Goal: Communication & Community: Answer question/provide support

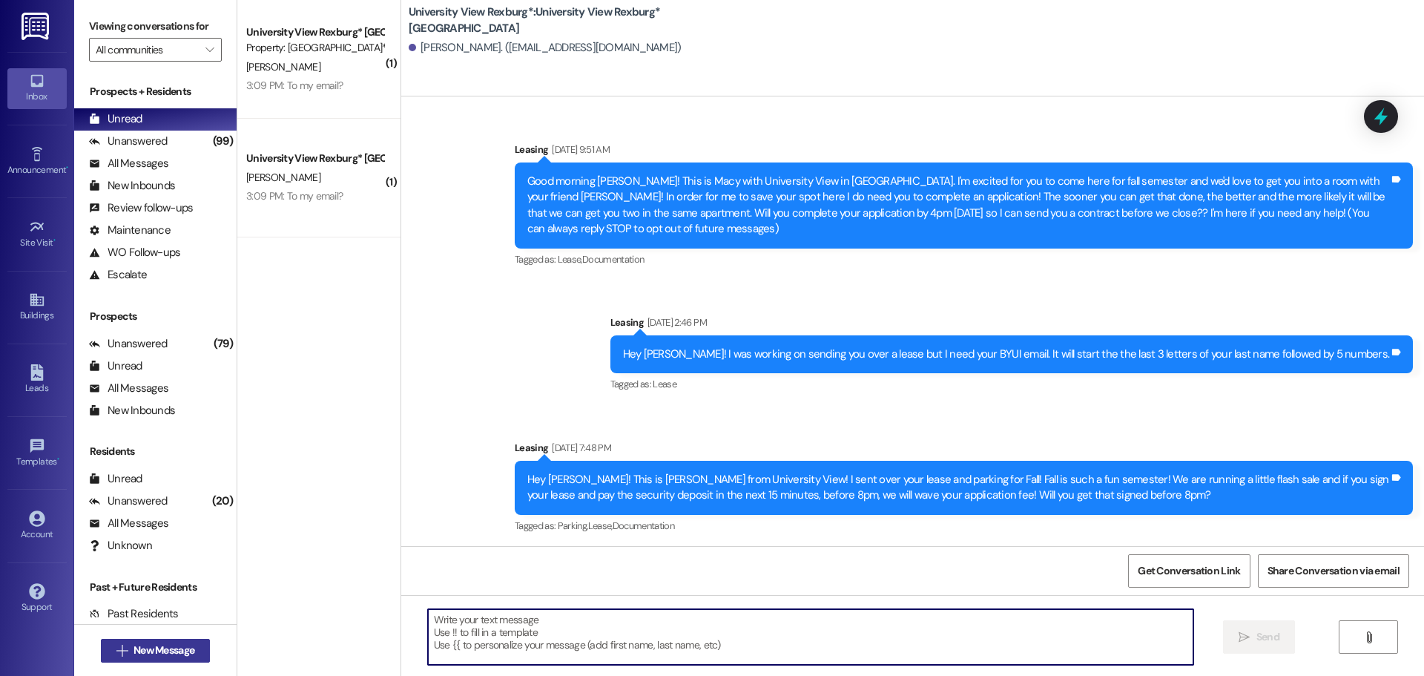
scroll to position [453, 0]
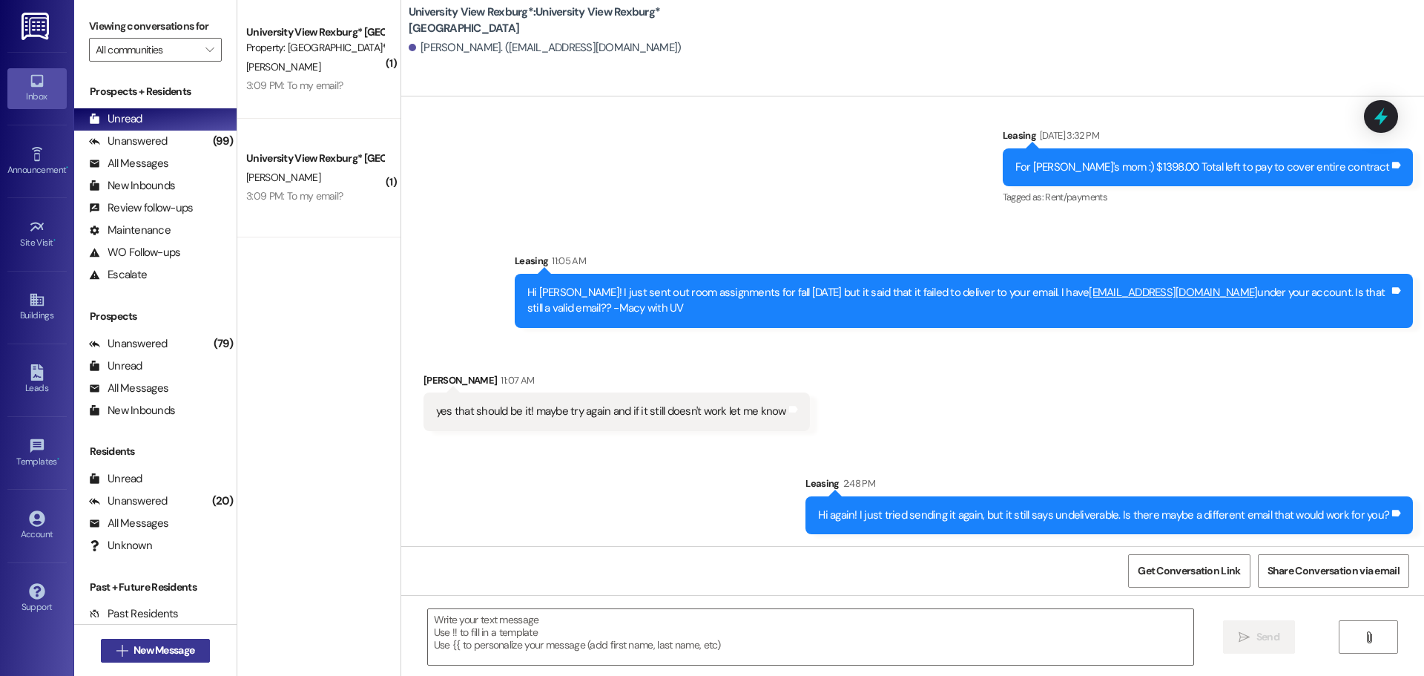
click at [148, 642] on span "New Message" at bounding box center [163, 650] width 61 height 16
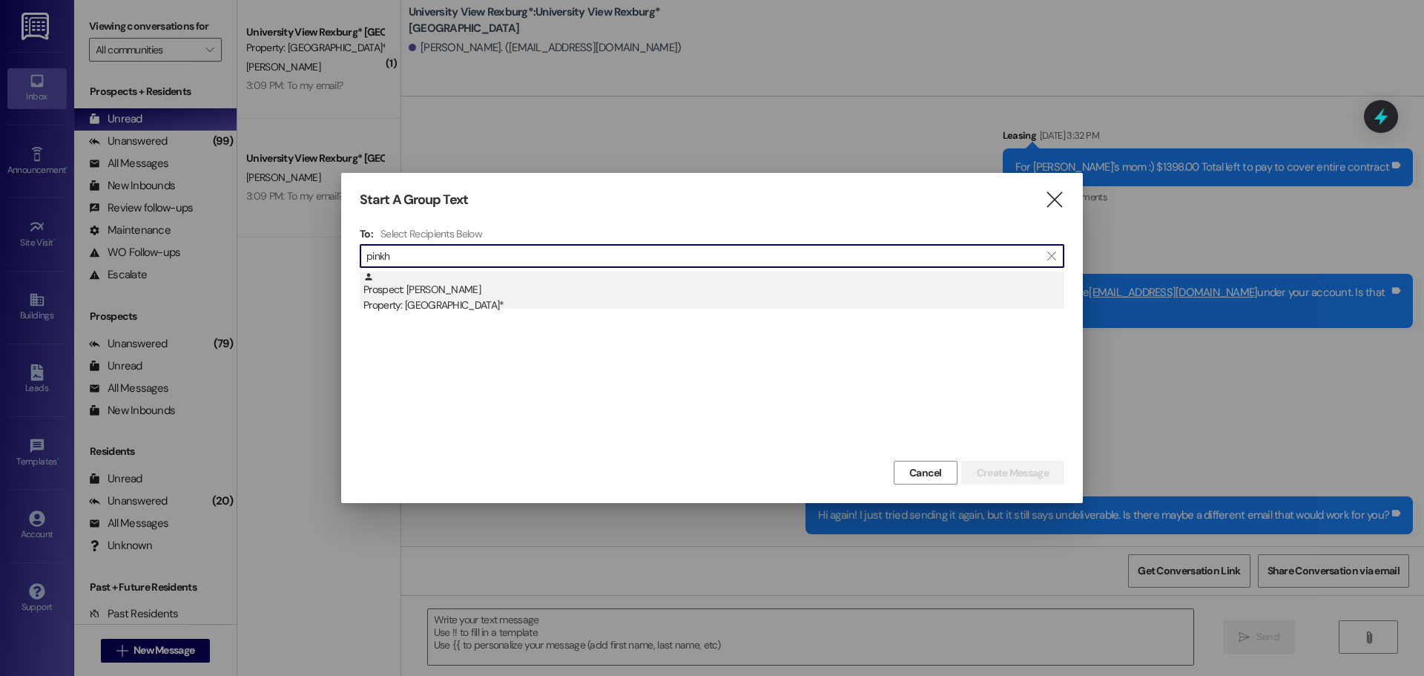
type input "pinkh"
click at [557, 286] on div "Prospect: [PERSON_NAME] Property: University View Rexburg*" at bounding box center [713, 292] width 701 height 42
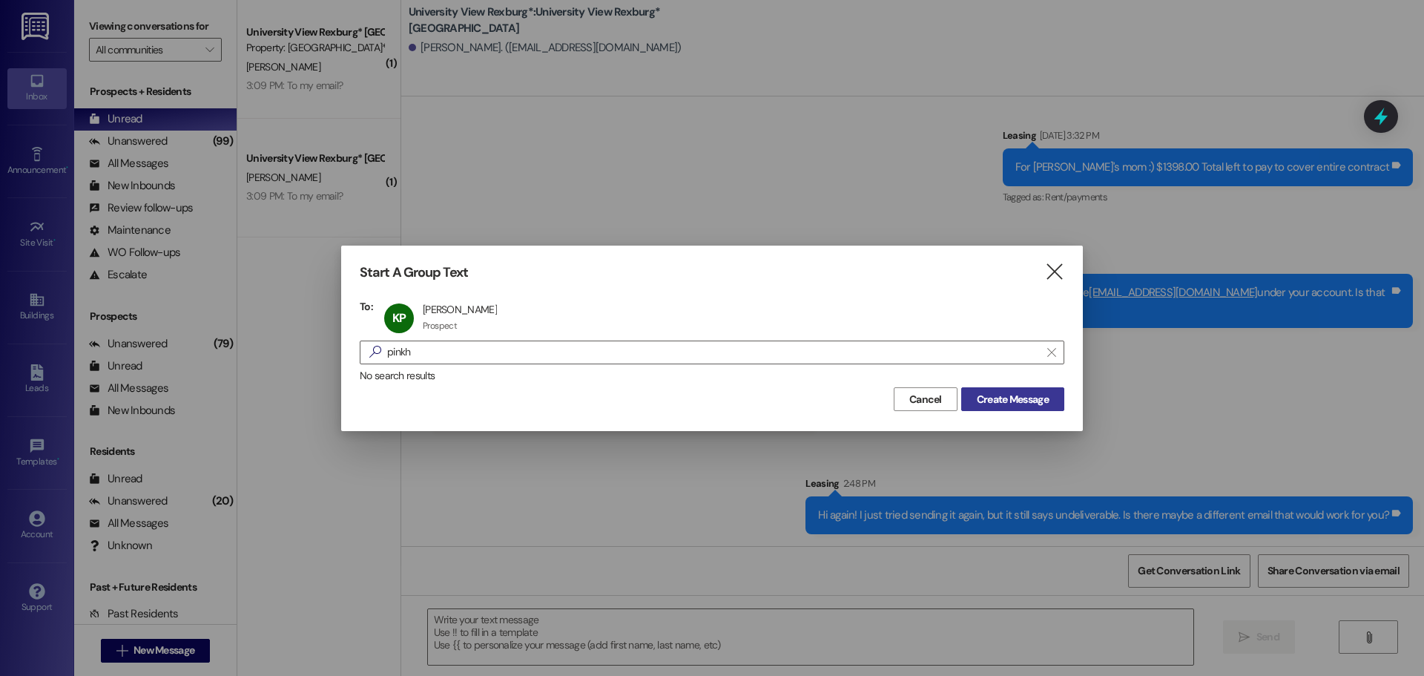
click at [1005, 409] on button "Create Message" at bounding box center [1012, 399] width 103 height 24
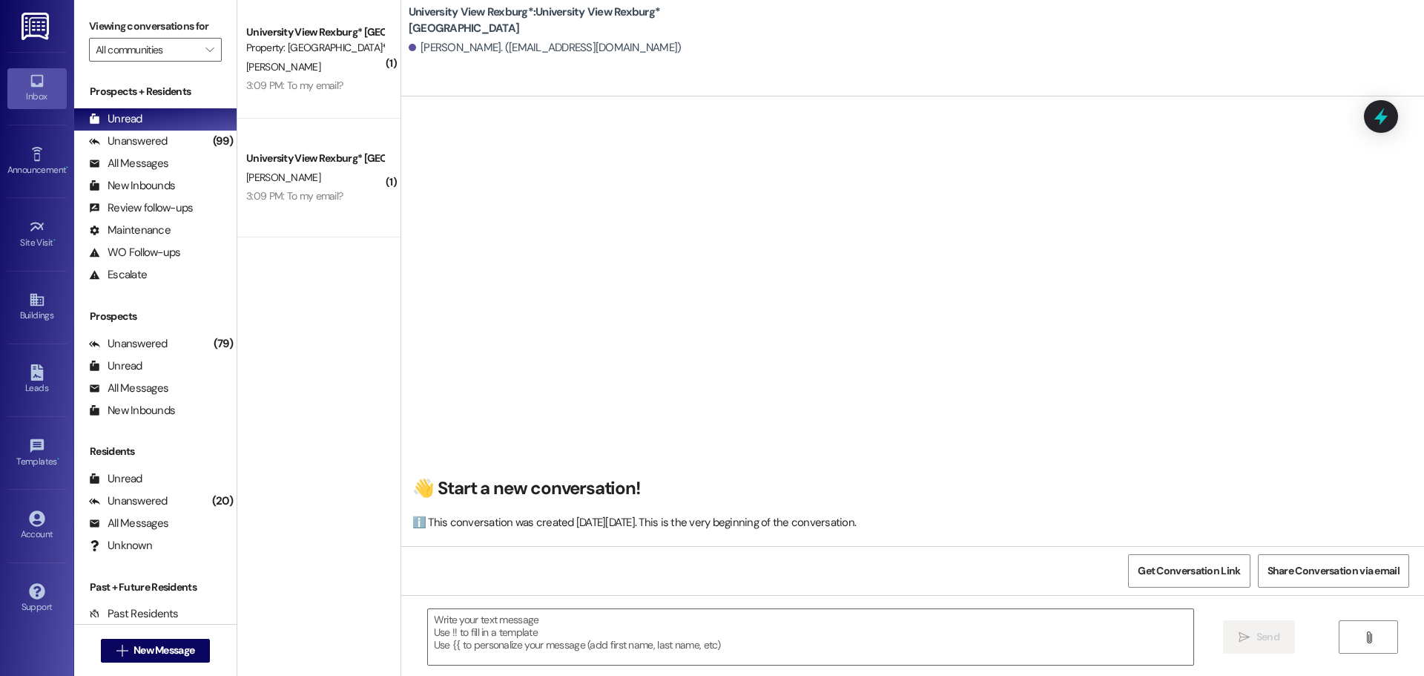
scroll to position [1, 0]
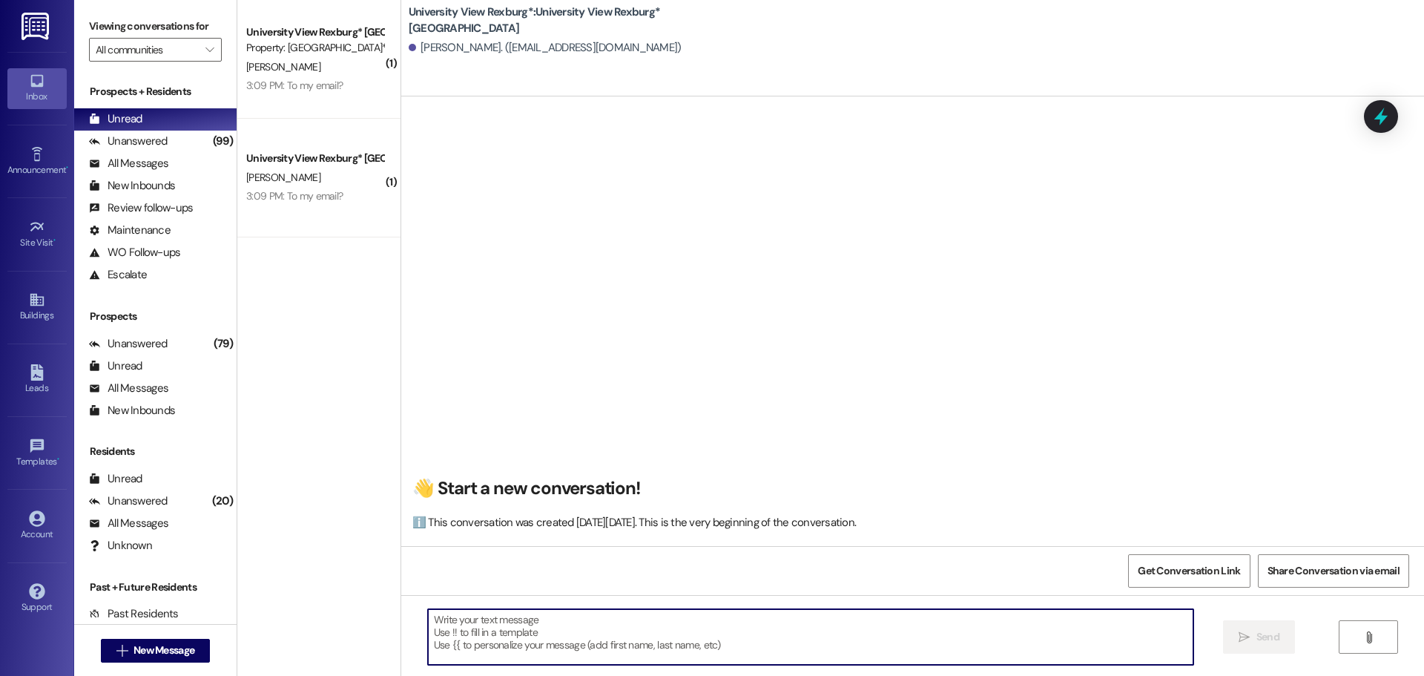
click at [765, 611] on textarea at bounding box center [810, 637] width 765 height 56
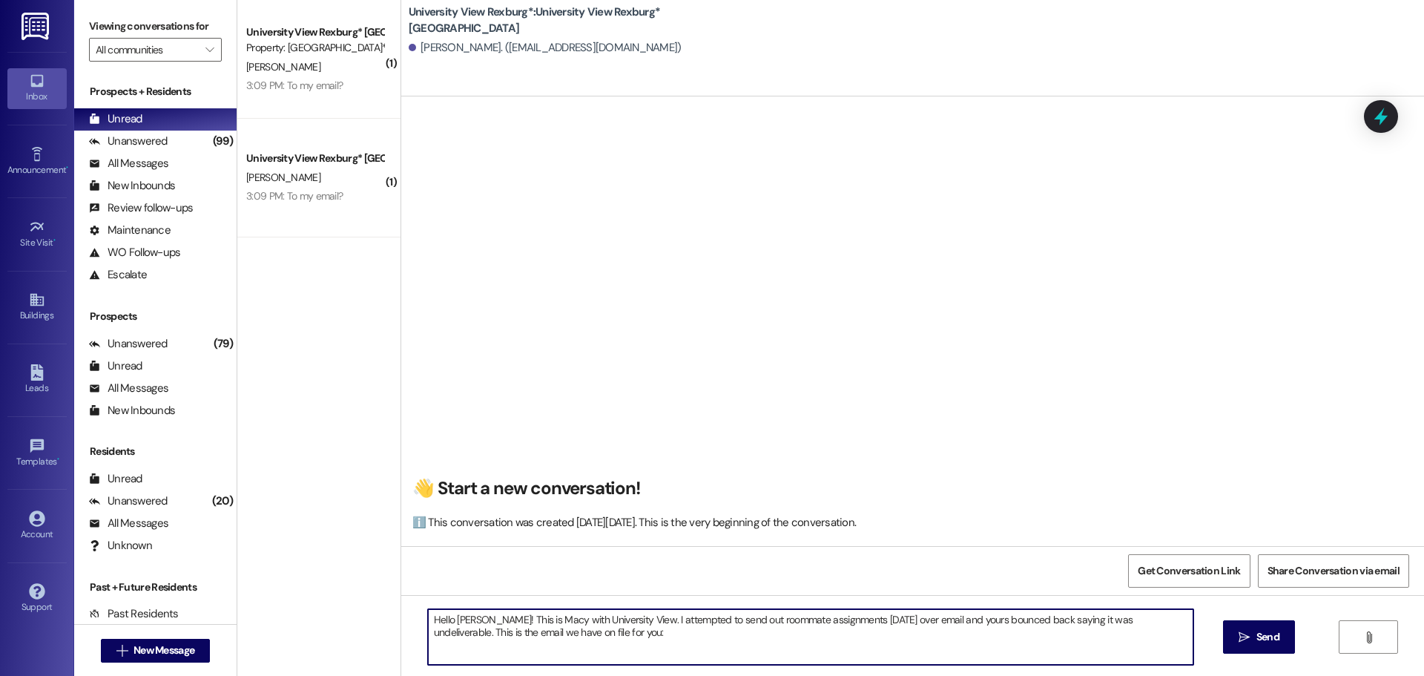
paste textarea ""[EMAIL_ADDRESS][DOMAIN_NAME]" <[EMAIL_ADDRESS][DOMAIN_NAME]>"
drag, startPoint x: 805, startPoint y: 632, endPoint x: 677, endPoint y: 643, distance: 128.8
click at [677, 643] on textarea "Hello [PERSON_NAME]! This is Macy with University View. I attempted to send out…" at bounding box center [810, 637] width 765 height 56
click at [567, 632] on textarea "Hello [PERSON_NAME]! This is Macy with University View. I attempted to send out…" at bounding box center [810, 637] width 765 height 56
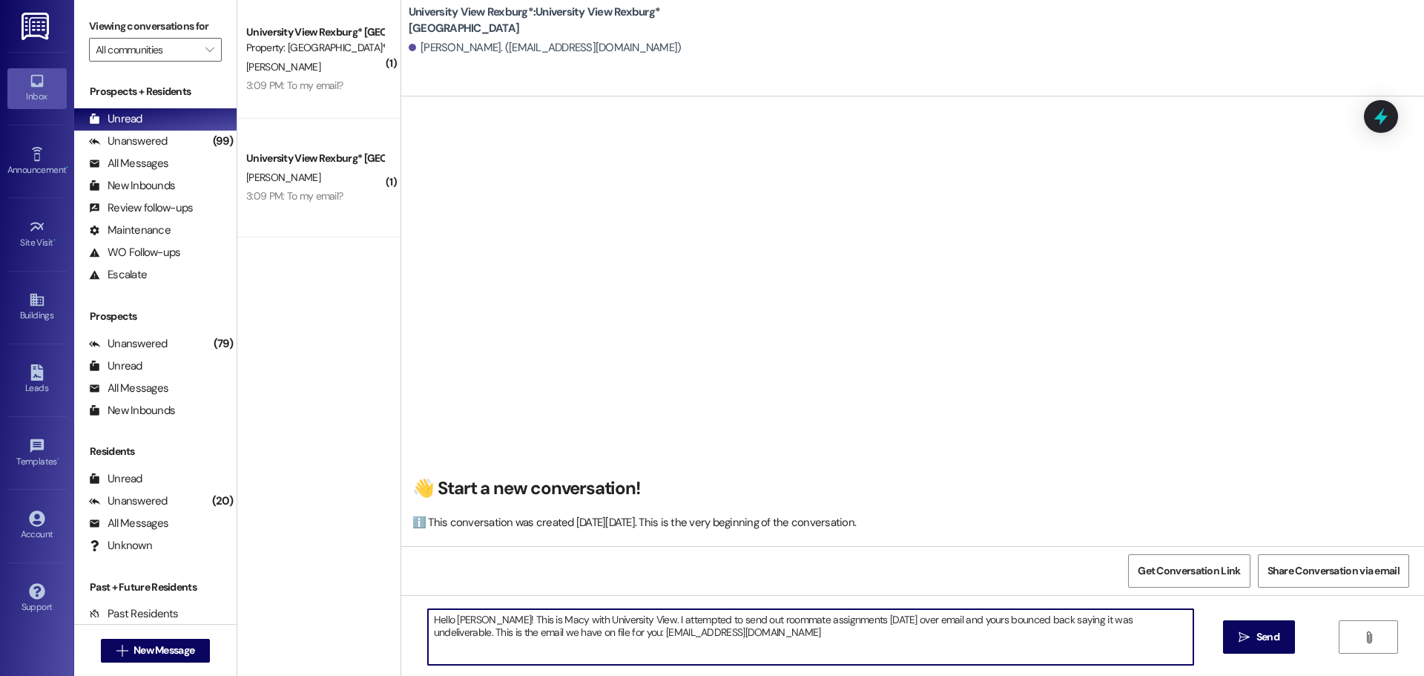
click at [694, 641] on textarea "Hello [PERSON_NAME]! This is Macy with University View. I attempted to send out…" at bounding box center [810, 637] width 765 height 56
type textarea "Hello [PERSON_NAME]! This is Macy with University View. I attempted to send out…"
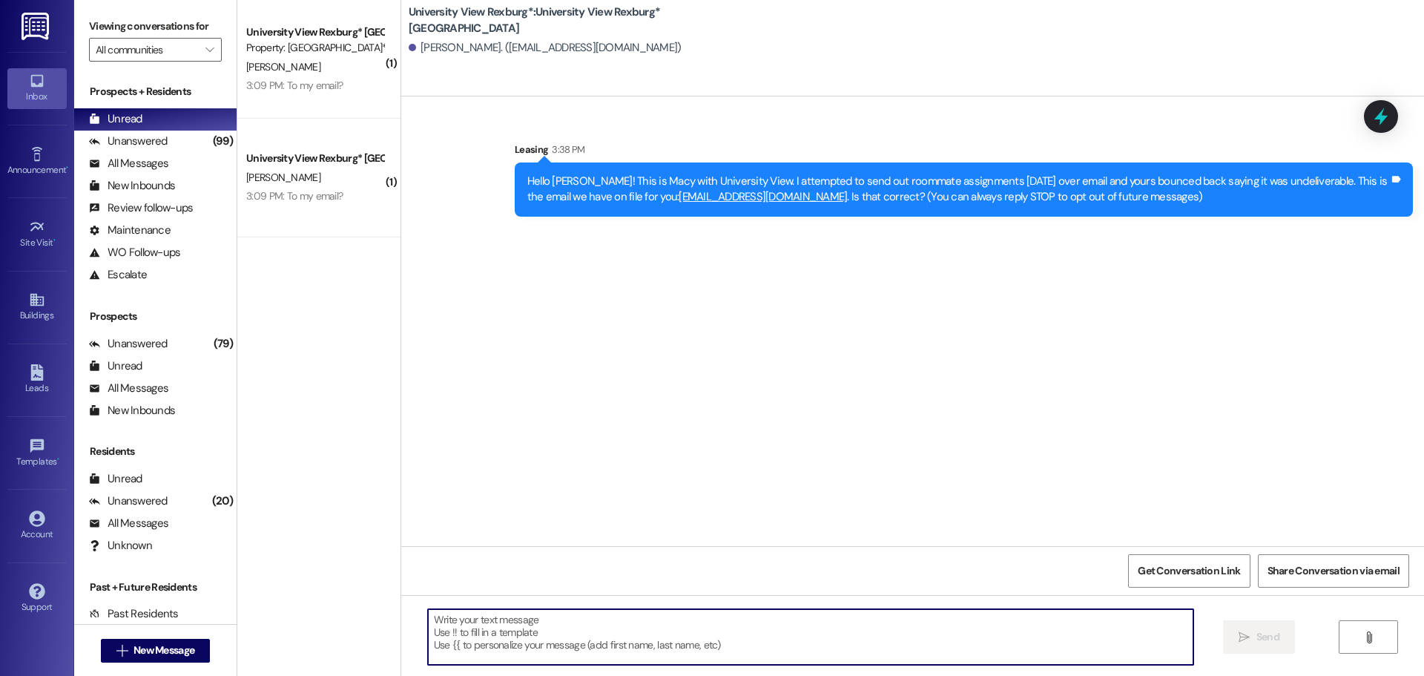
scroll to position [0, 0]
click at [179, 656] on span "New Message" at bounding box center [163, 650] width 61 height 16
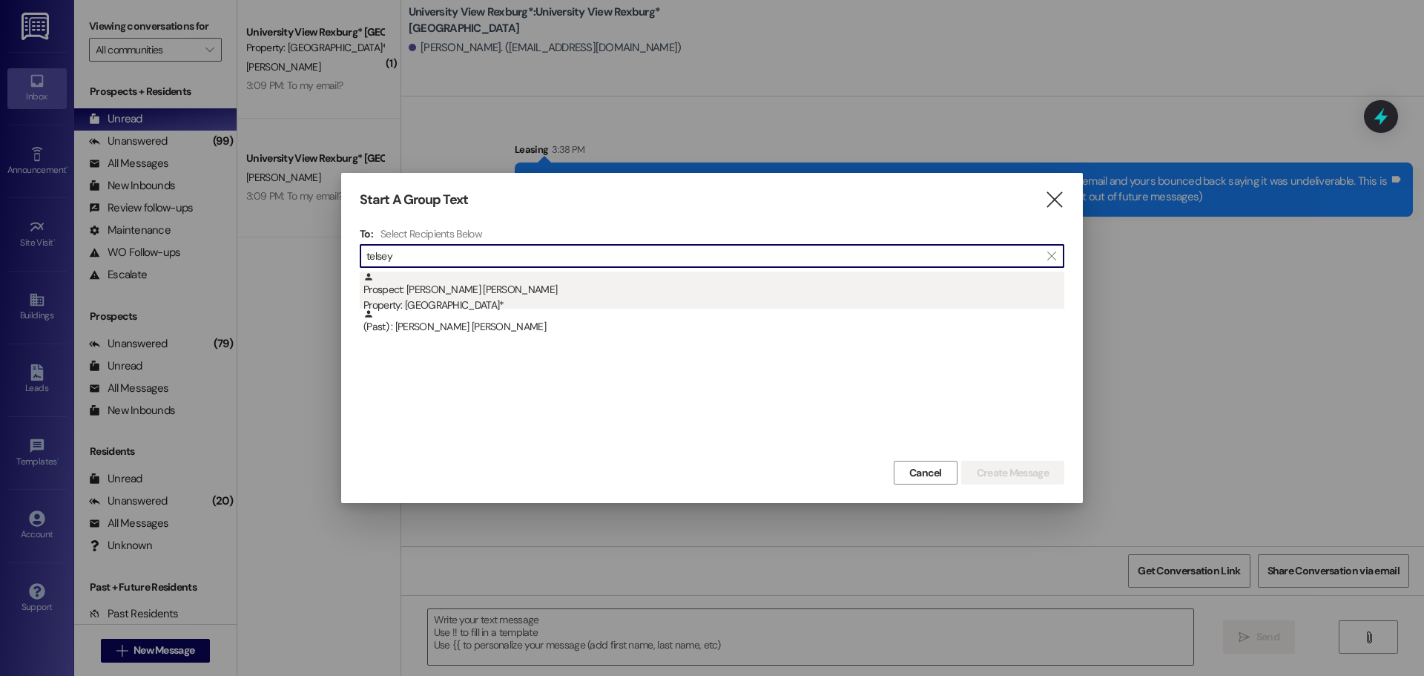
type input "telsey"
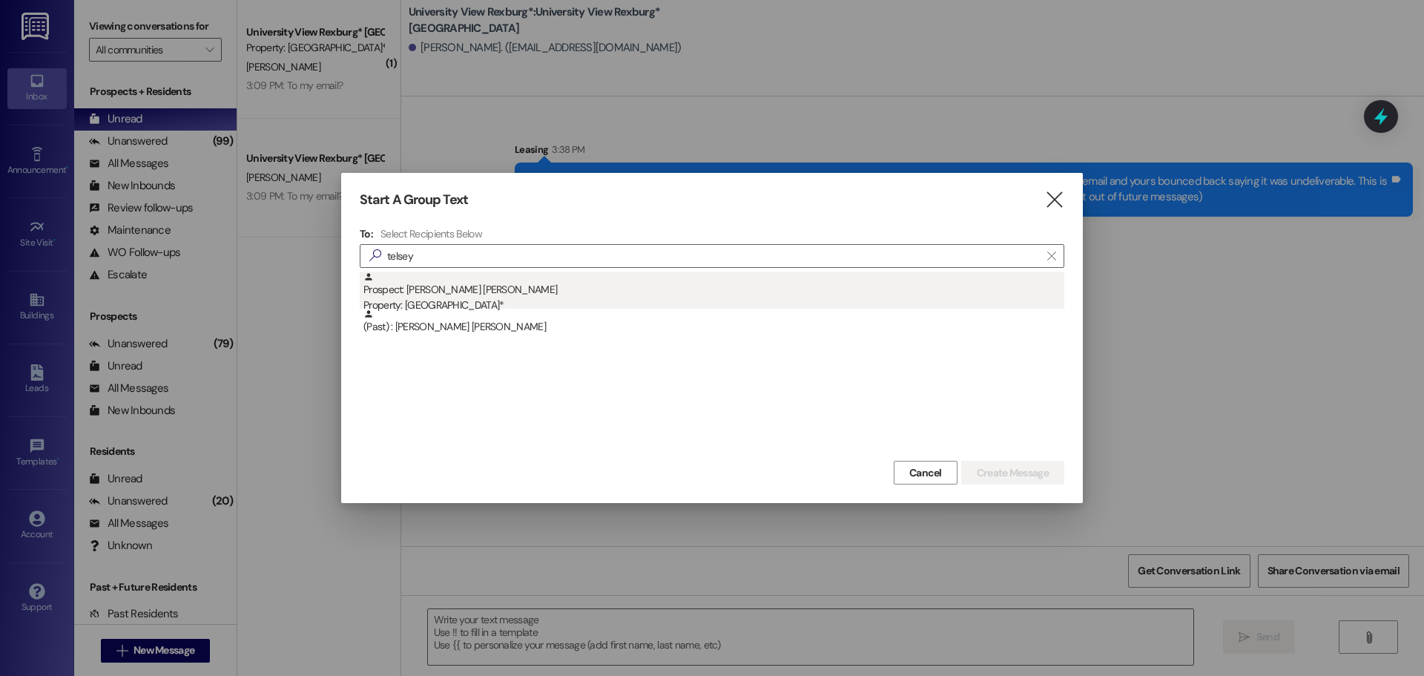
click at [613, 301] on div "Property: [GEOGRAPHIC_DATA]*" at bounding box center [713, 305] width 701 height 16
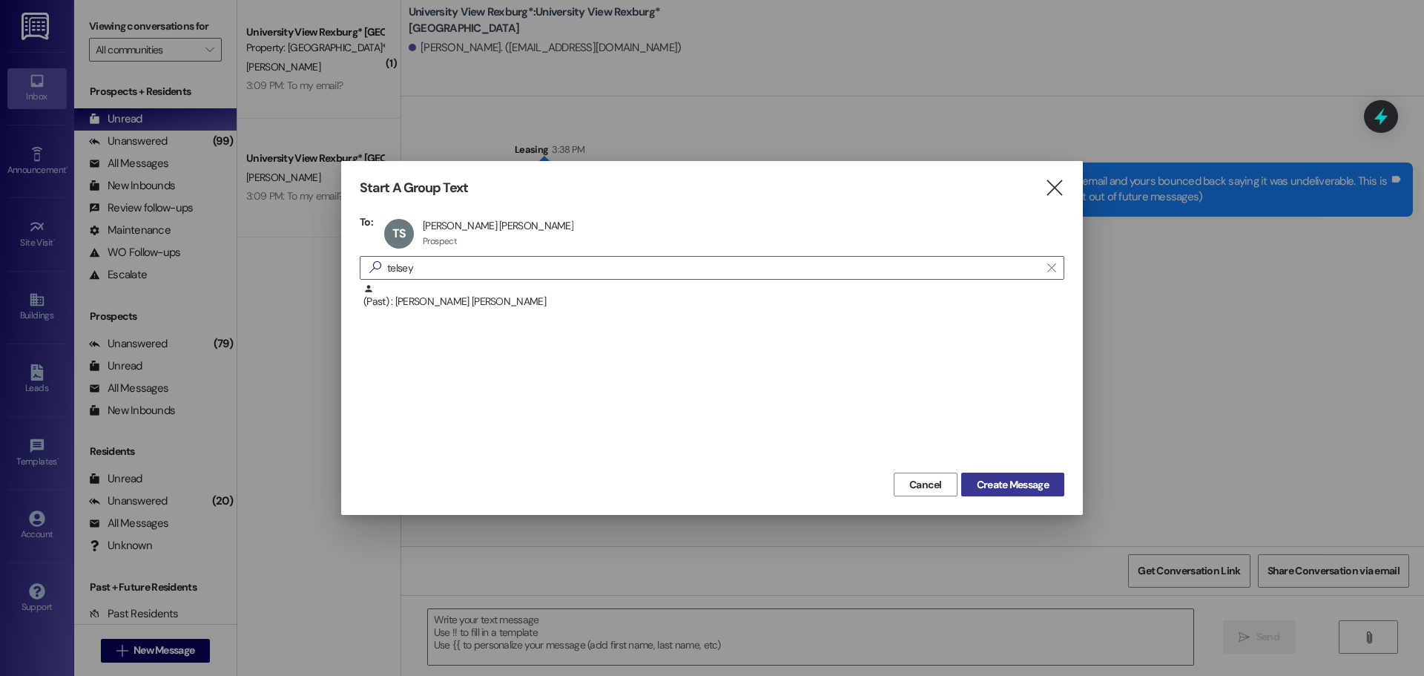
click at [991, 493] on button "Create Message" at bounding box center [1012, 484] width 103 height 24
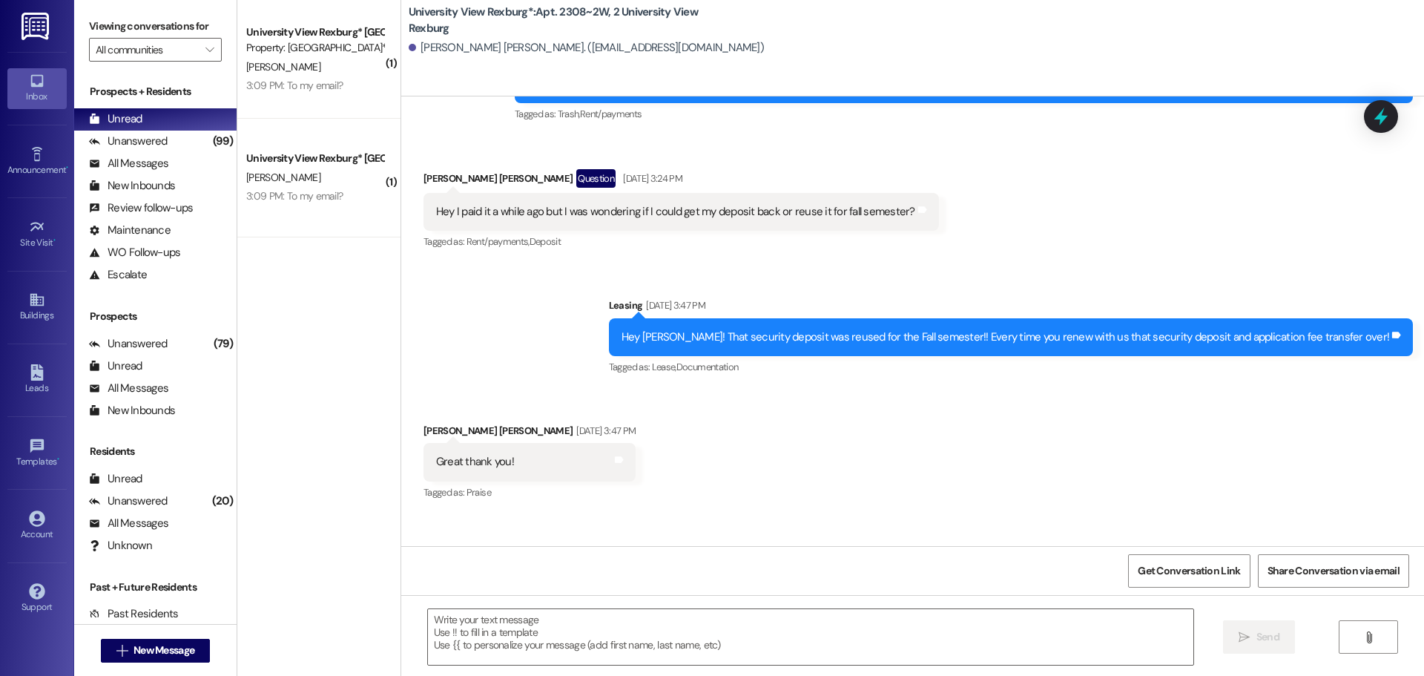
scroll to position [16492, 0]
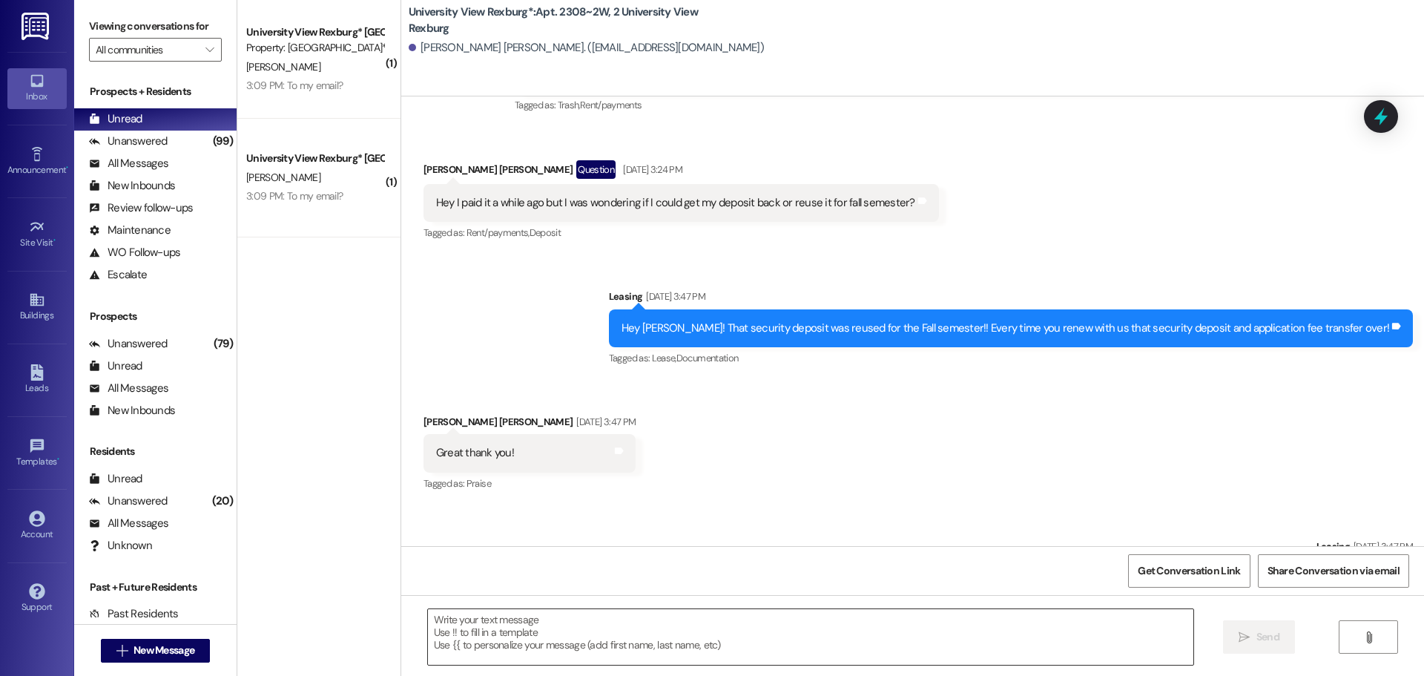
click at [772, 621] on textarea at bounding box center [810, 637] width 765 height 56
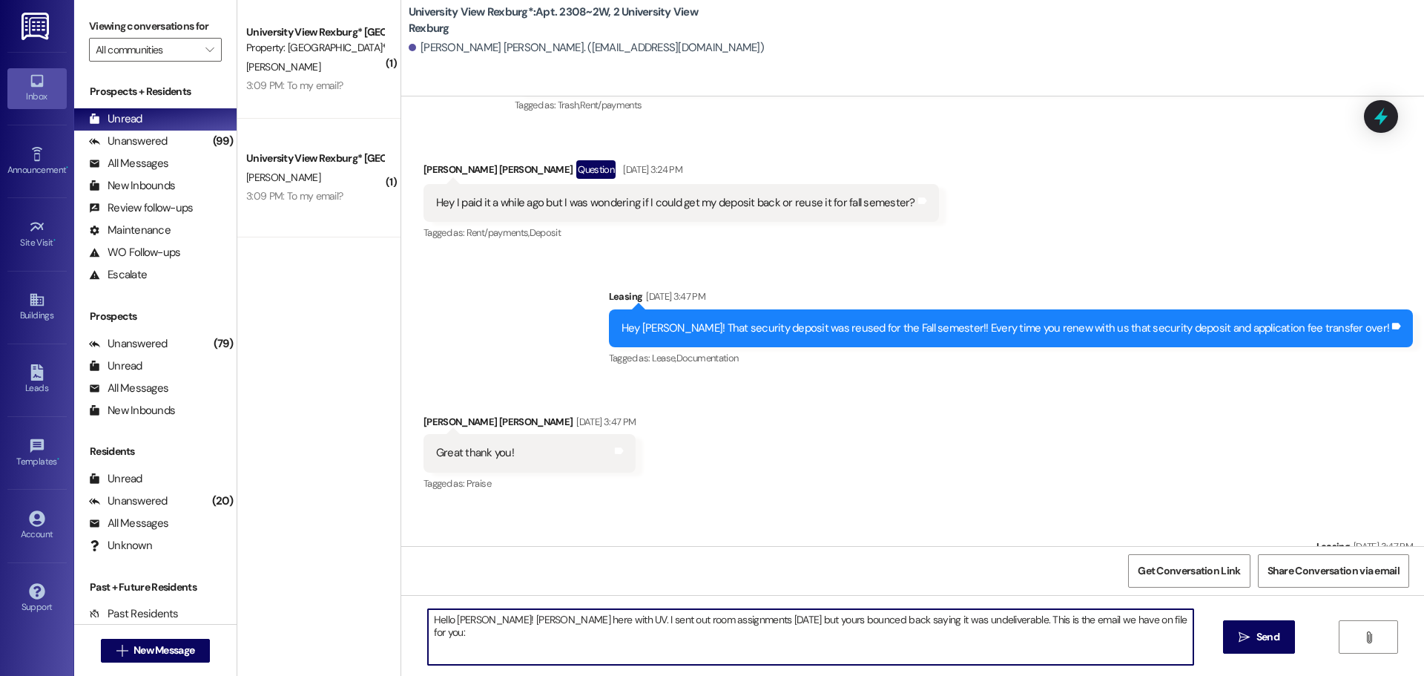
paste textarea ""[PERSON_NAME] [PERSON_NAME]" <[EMAIL_ADDRESS][DOMAIN_NAME]>"
drag, startPoint x: 489, startPoint y: 633, endPoint x: 1126, endPoint y: 624, distance: 636.4
click at [1126, 624] on textarea "Hello [PERSON_NAME]! [PERSON_NAME] here with UV. I sent out room assignments [D…" at bounding box center [810, 637] width 765 height 56
click at [580, 633] on textarea "Hello [PERSON_NAME]! [PERSON_NAME] here with UV. I sent out room assignments [D…" at bounding box center [810, 637] width 765 height 56
type textarea "Hello [PERSON_NAME]! [PERSON_NAME] here with UV. I sent out room assignments [D…"
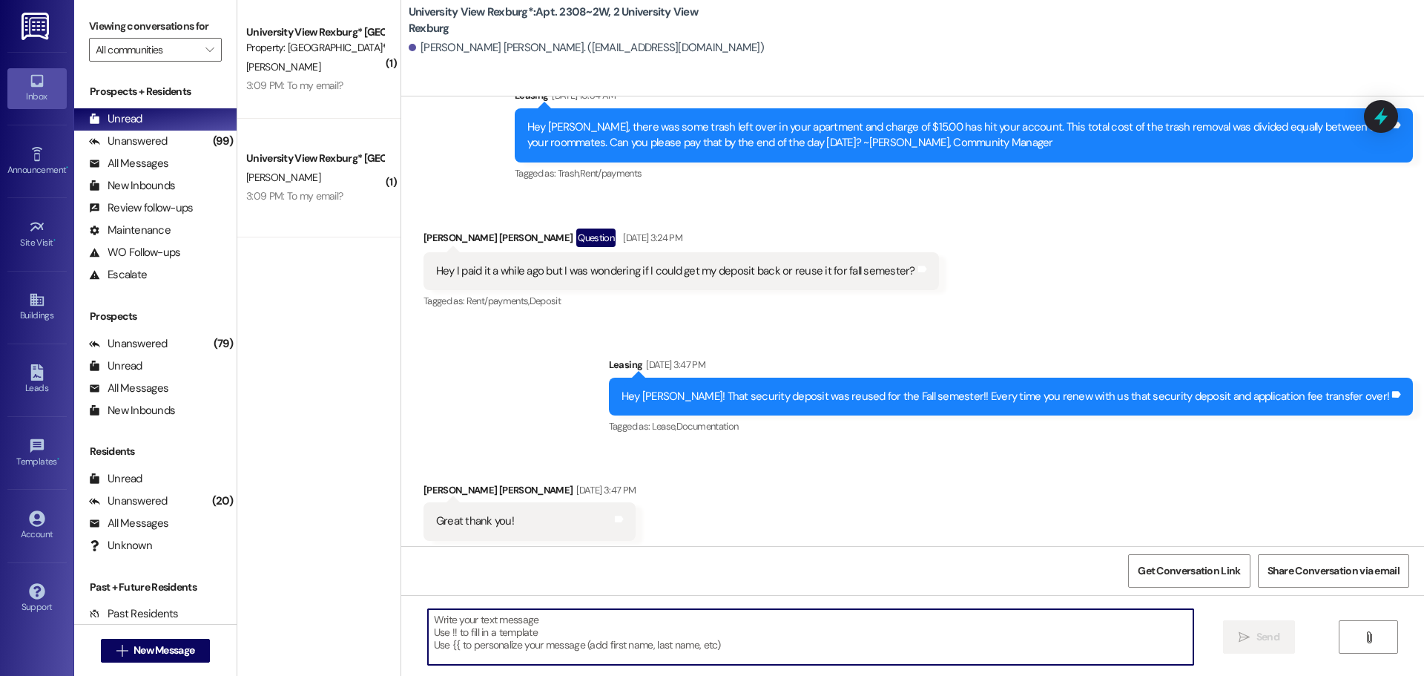
scroll to position [16388, 0]
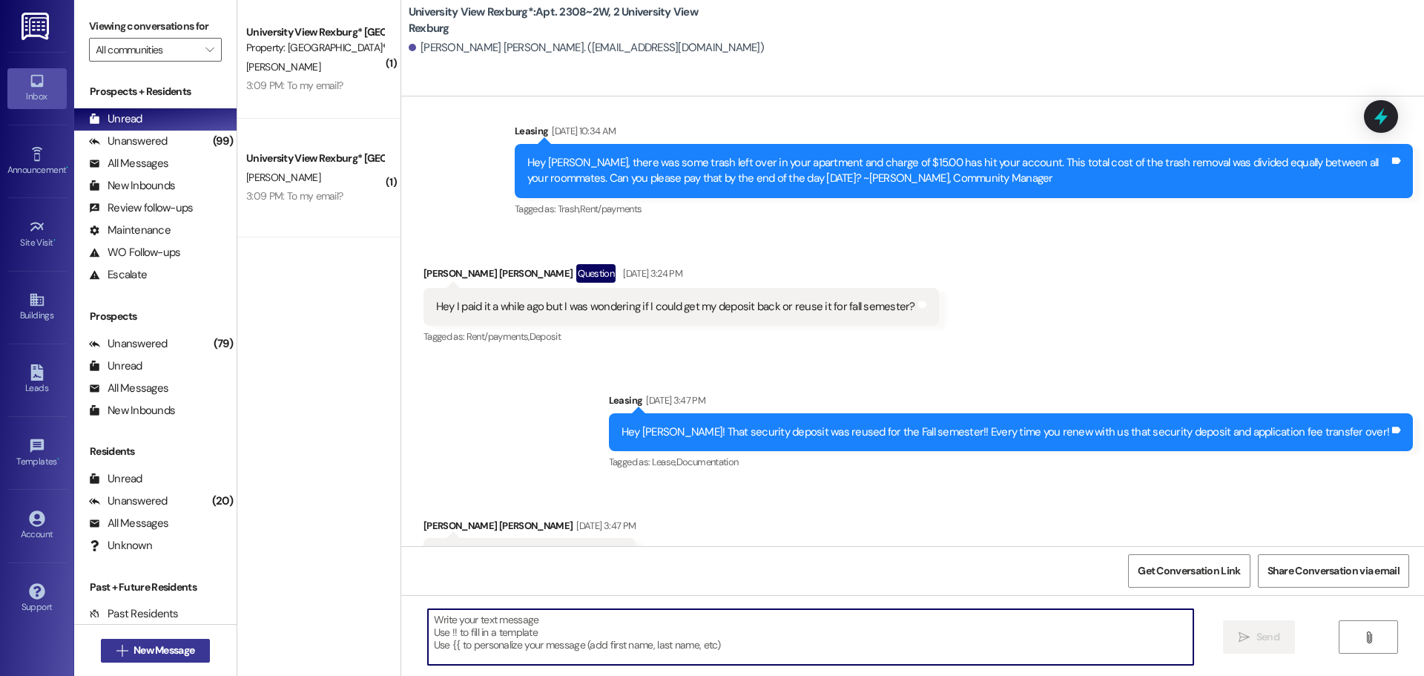
click at [167, 639] on button " New Message" at bounding box center [156, 651] width 110 height 24
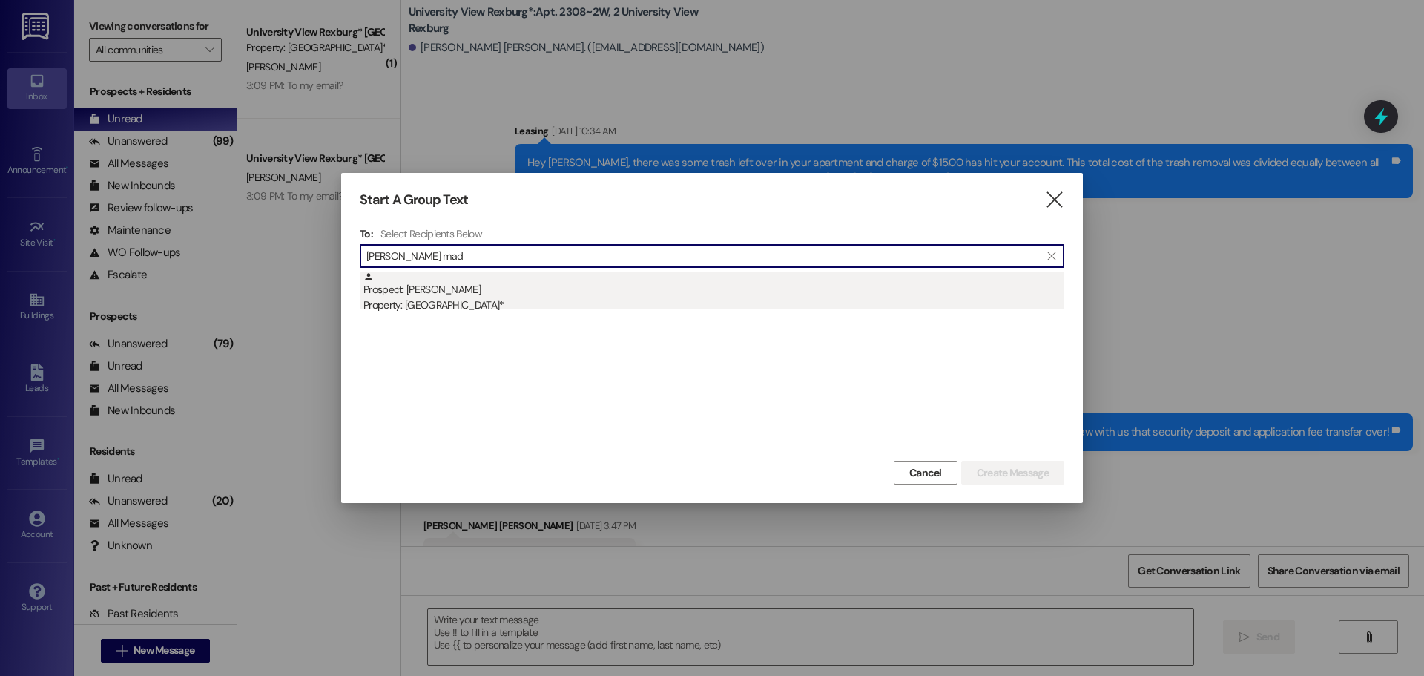
type input "[PERSON_NAME] mad"
click at [524, 310] on div "Property: [GEOGRAPHIC_DATA]*" at bounding box center [713, 305] width 701 height 16
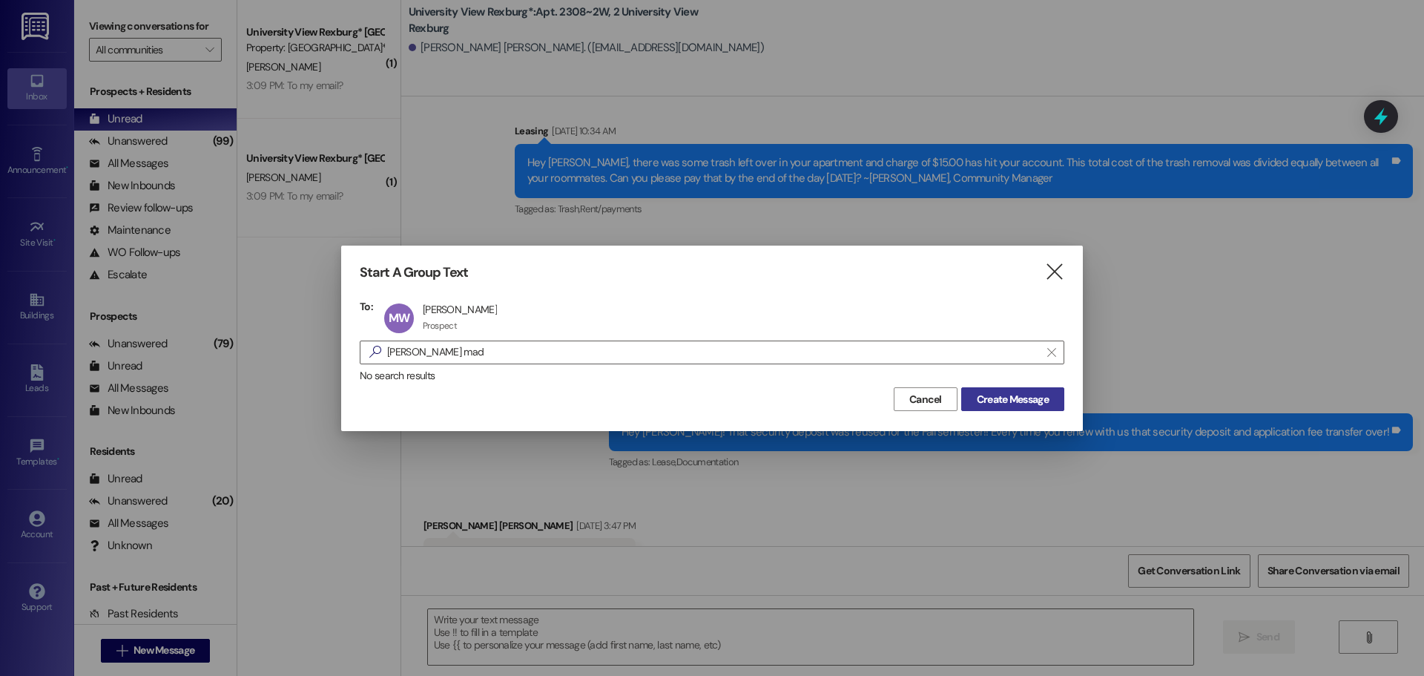
click at [998, 407] on button "Create Message" at bounding box center [1012, 399] width 103 height 24
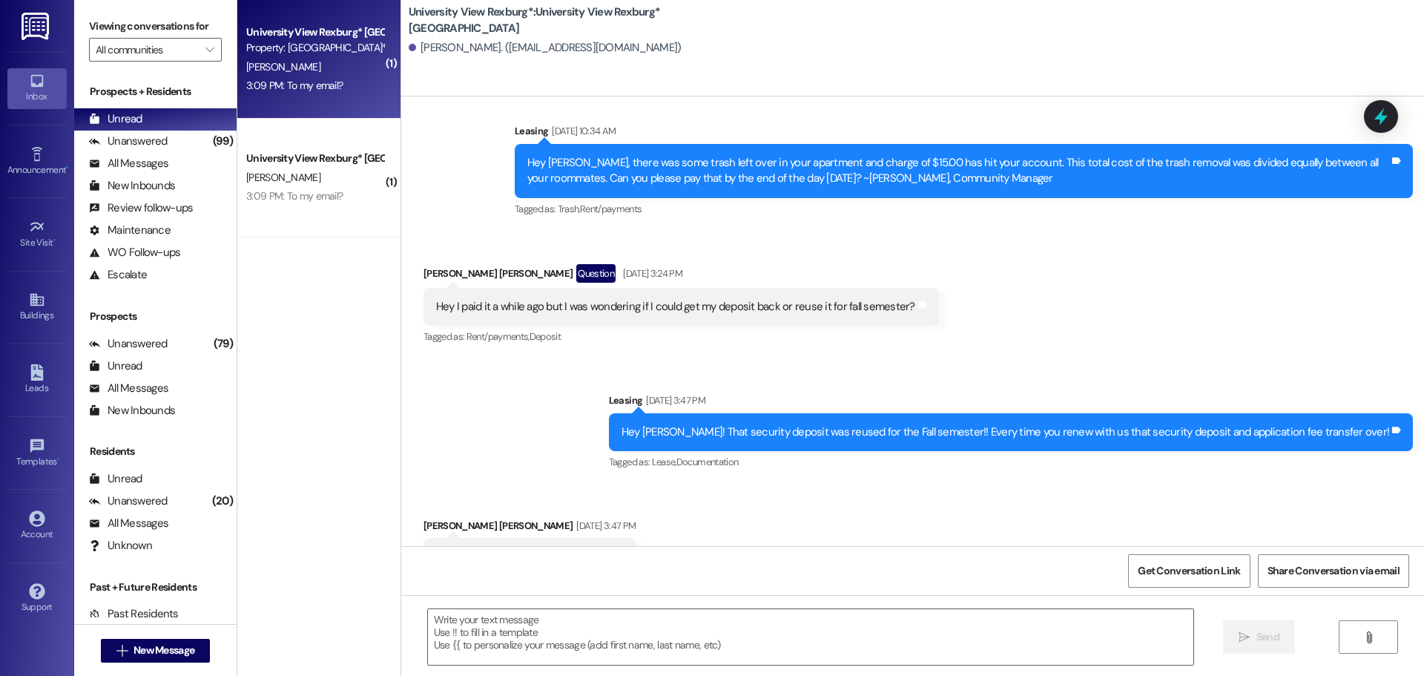
scroll to position [1, 0]
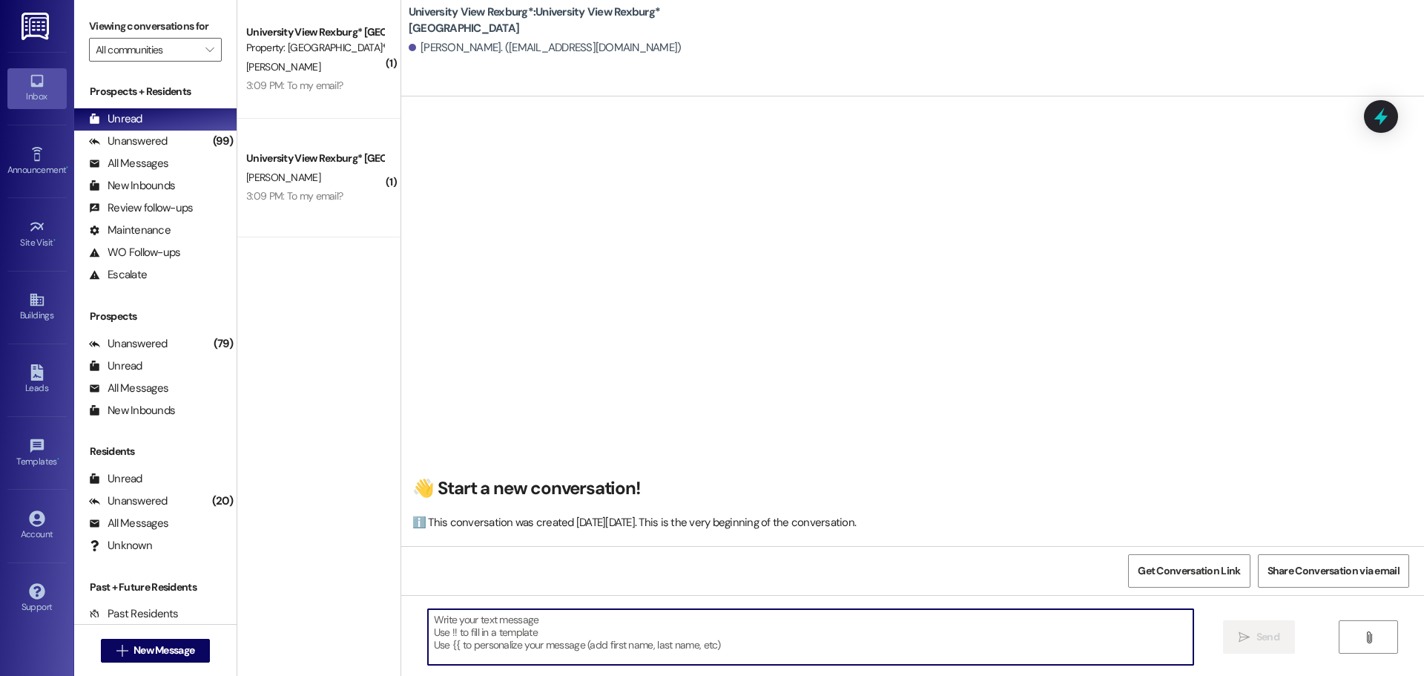
drag, startPoint x: 567, startPoint y: 621, endPoint x: 584, endPoint y: 614, distance: 17.6
click at [570, 620] on textarea at bounding box center [810, 637] width 765 height 56
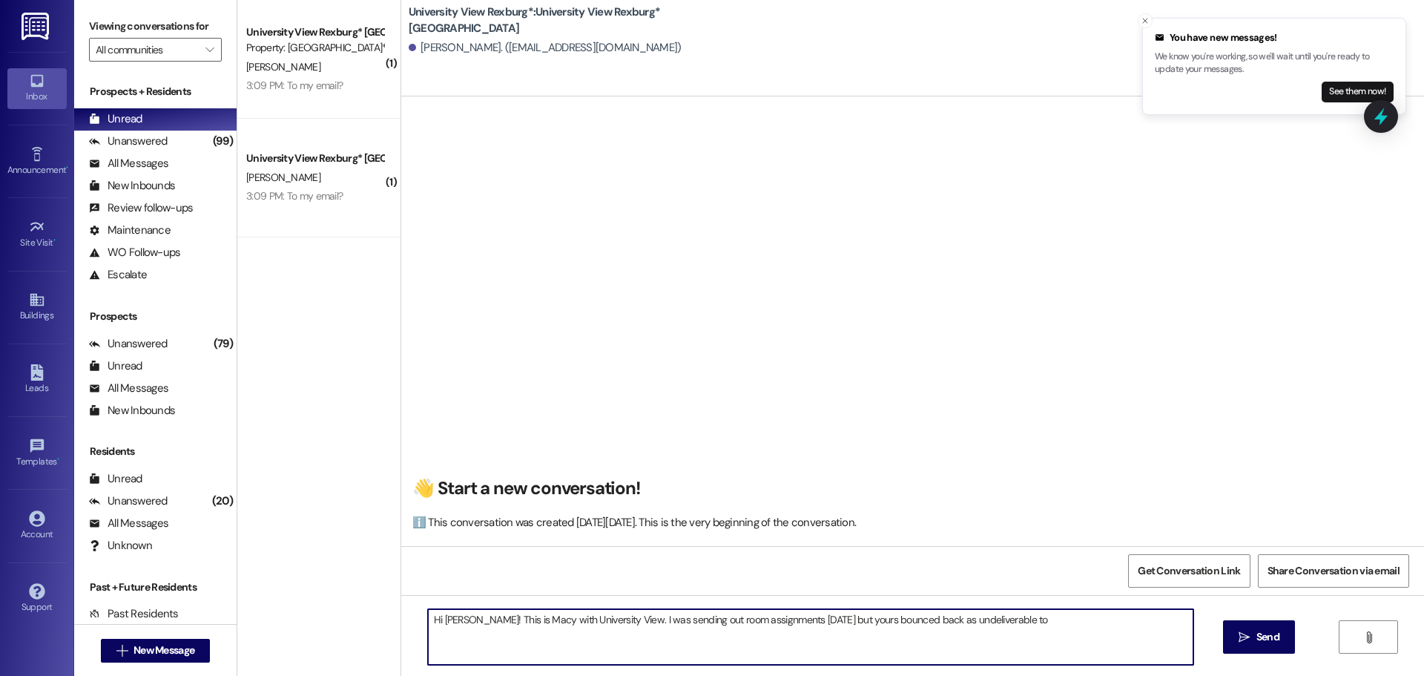
paste textarea ""[EMAIL_ADDRESS][DOMAIN_NAME]" <[EMAIL_ADDRESS][DOMAIN_NAME]>"
drag, startPoint x: 581, startPoint y: 632, endPoint x: 1152, endPoint y: 615, distance: 572.0
click at [1152, 615] on textarea "Hi [PERSON_NAME]! This is Macy with University View. I was sending out room ass…" at bounding box center [810, 637] width 765 height 56
click at [1027, 622] on textarea "Hi [PERSON_NAME]! This is Macy with University View. I was sending out room ass…" at bounding box center [810, 637] width 765 height 56
click at [1167, 621] on textarea "Hi [PERSON_NAME]! This is Macy with University View. I was sending out room ass…" at bounding box center [810, 637] width 765 height 56
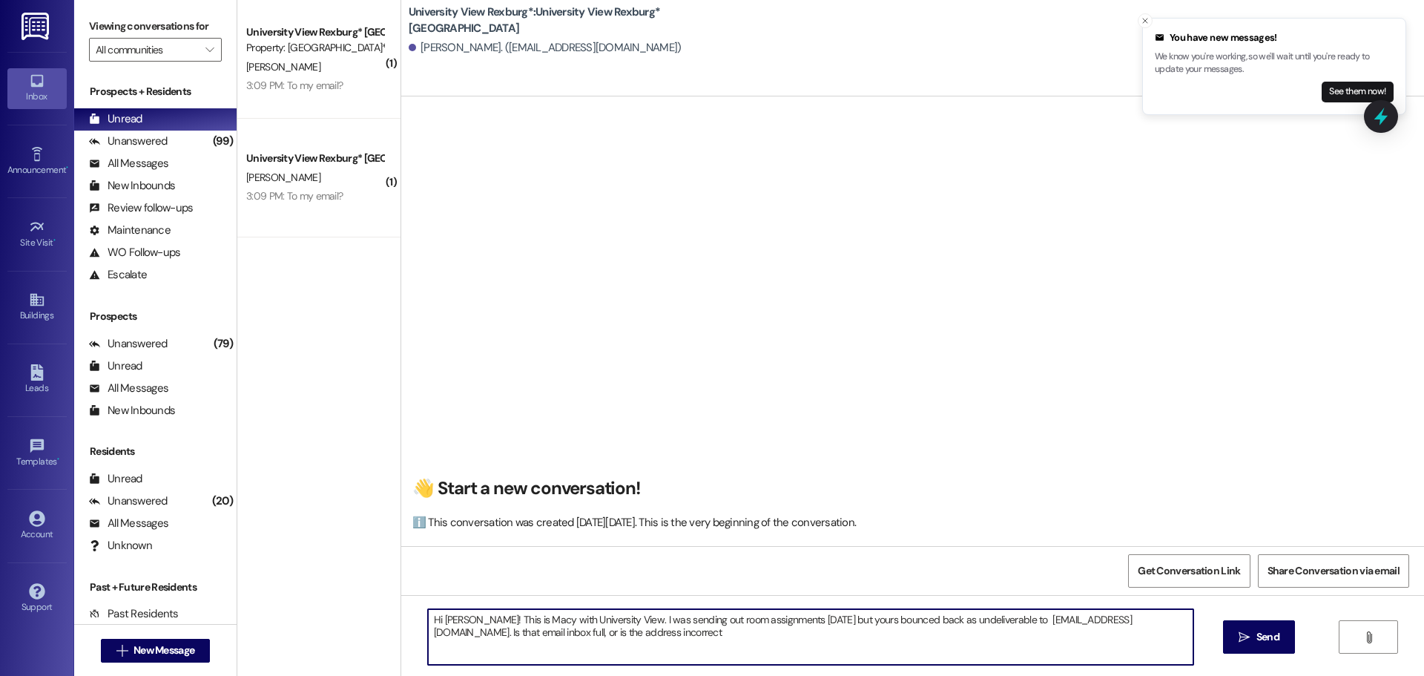
type textarea "Hi [PERSON_NAME]! This is Macy with University View. I was sending out room ass…"
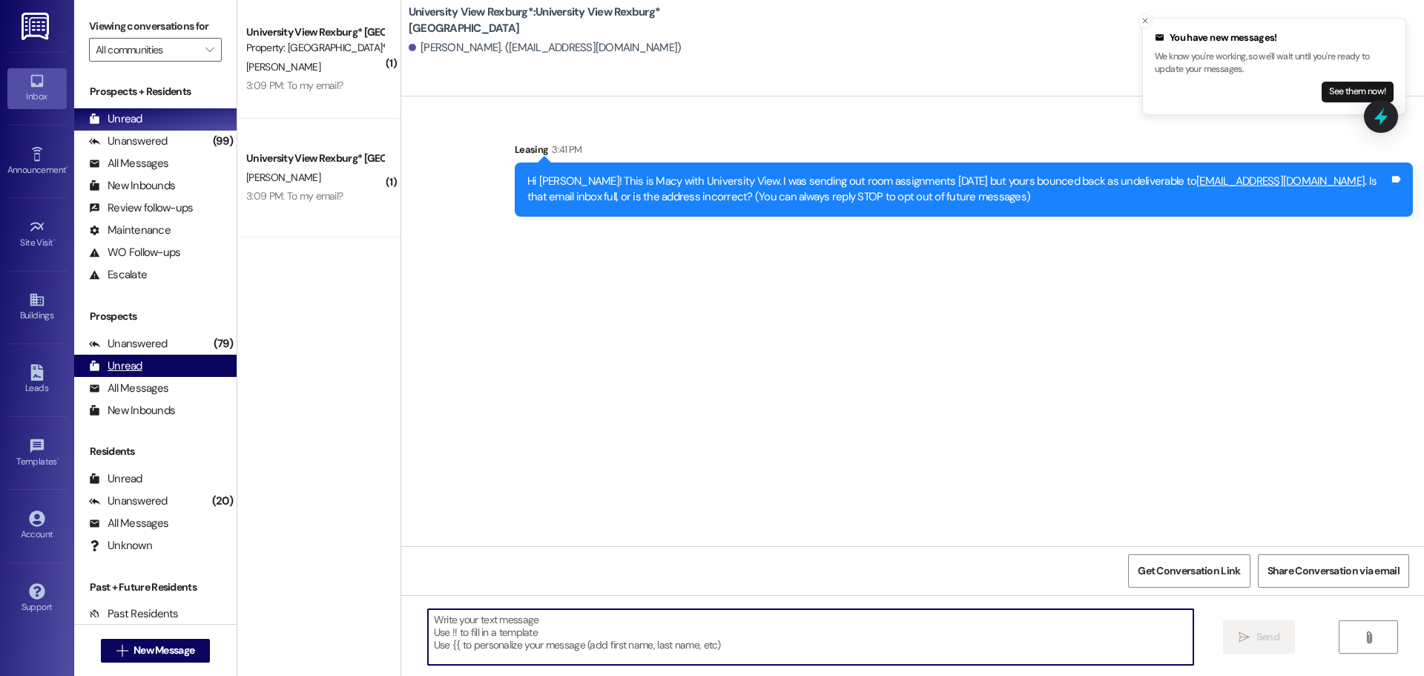
scroll to position [0, 0]
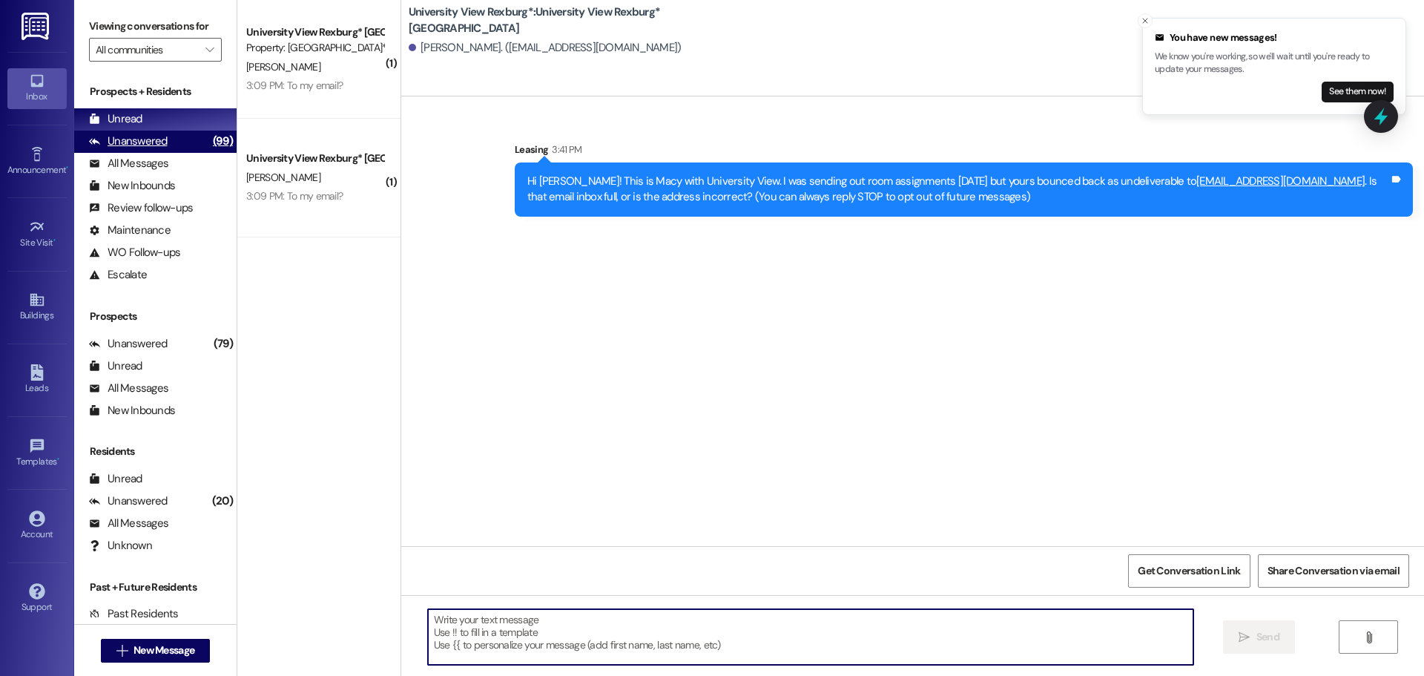
click at [139, 144] on div "Unanswered" at bounding box center [128, 141] width 79 height 16
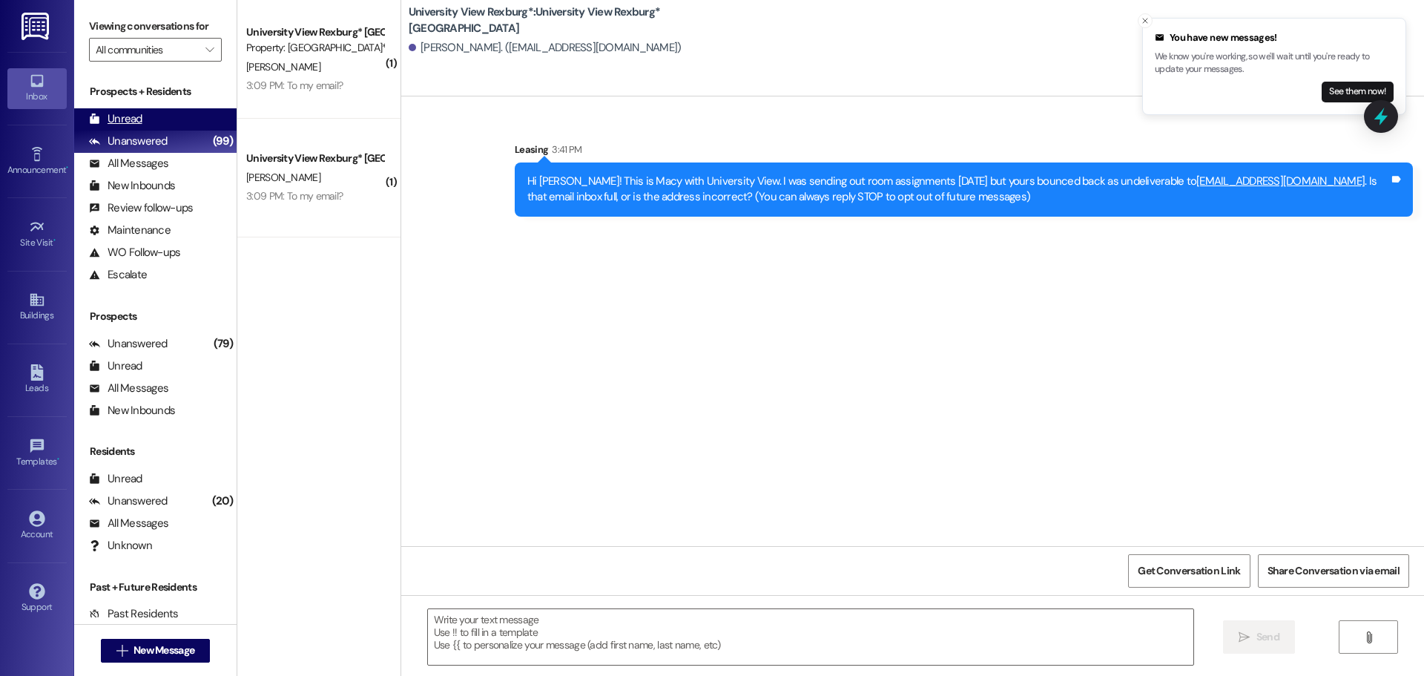
click at [138, 123] on div "Unread" at bounding box center [115, 119] width 53 height 16
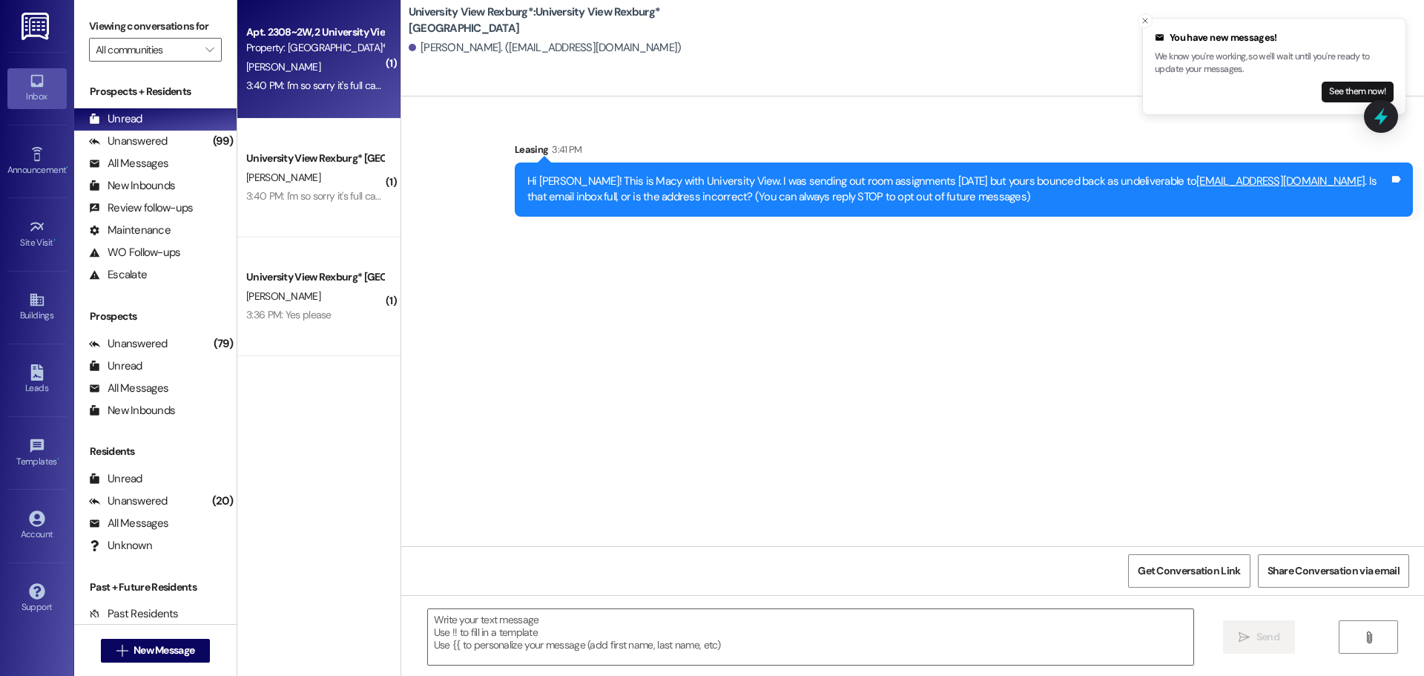
click at [313, 86] on div "3:40 PM: I'm so sorry it's full can you use [EMAIL_ADDRESS][DOMAIN_NAME] for no…" at bounding box center [429, 85] width 367 height 13
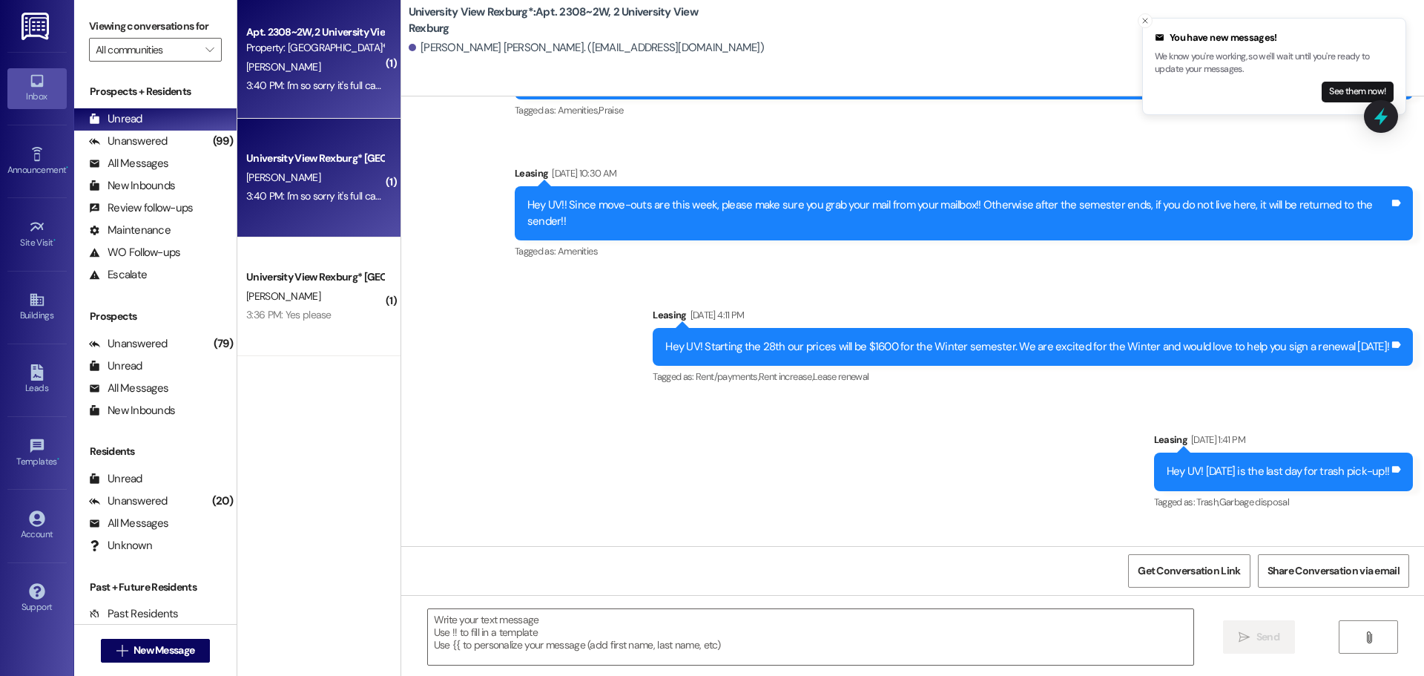
scroll to position [16738, 0]
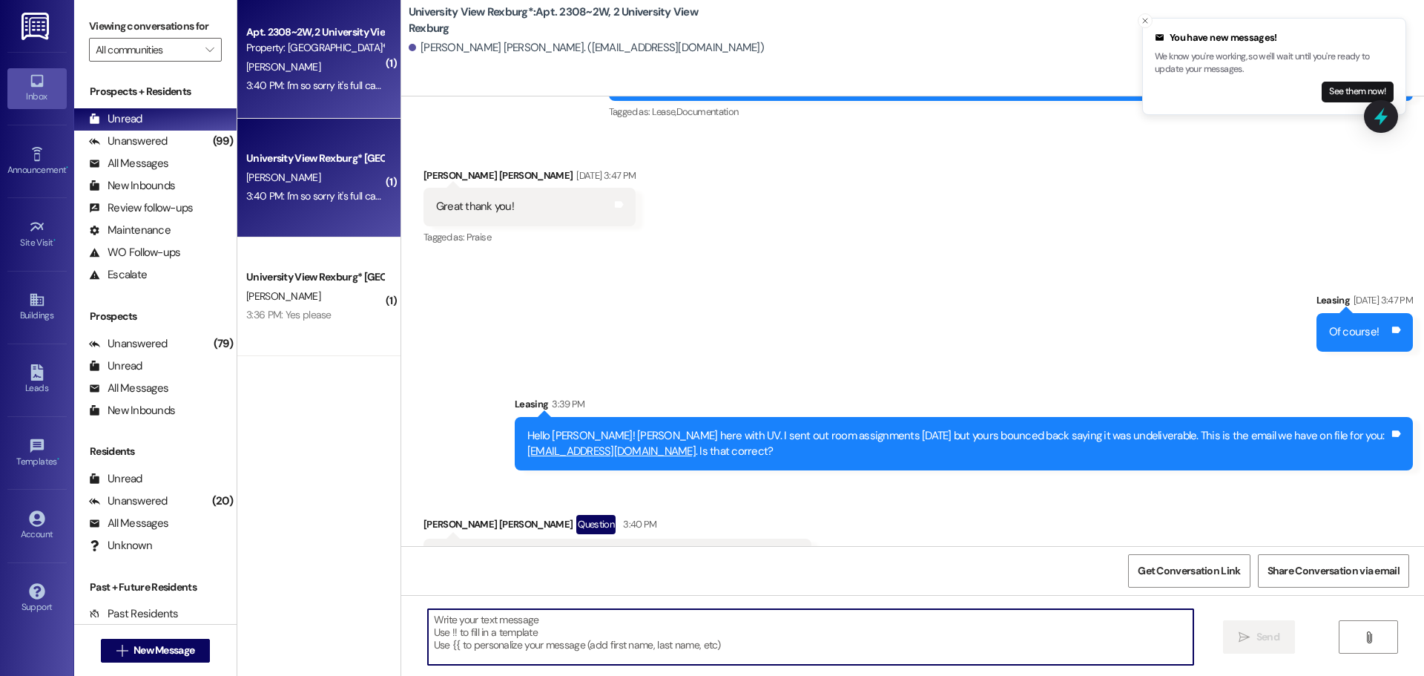
click at [598, 619] on textarea at bounding box center [810, 637] width 765 height 56
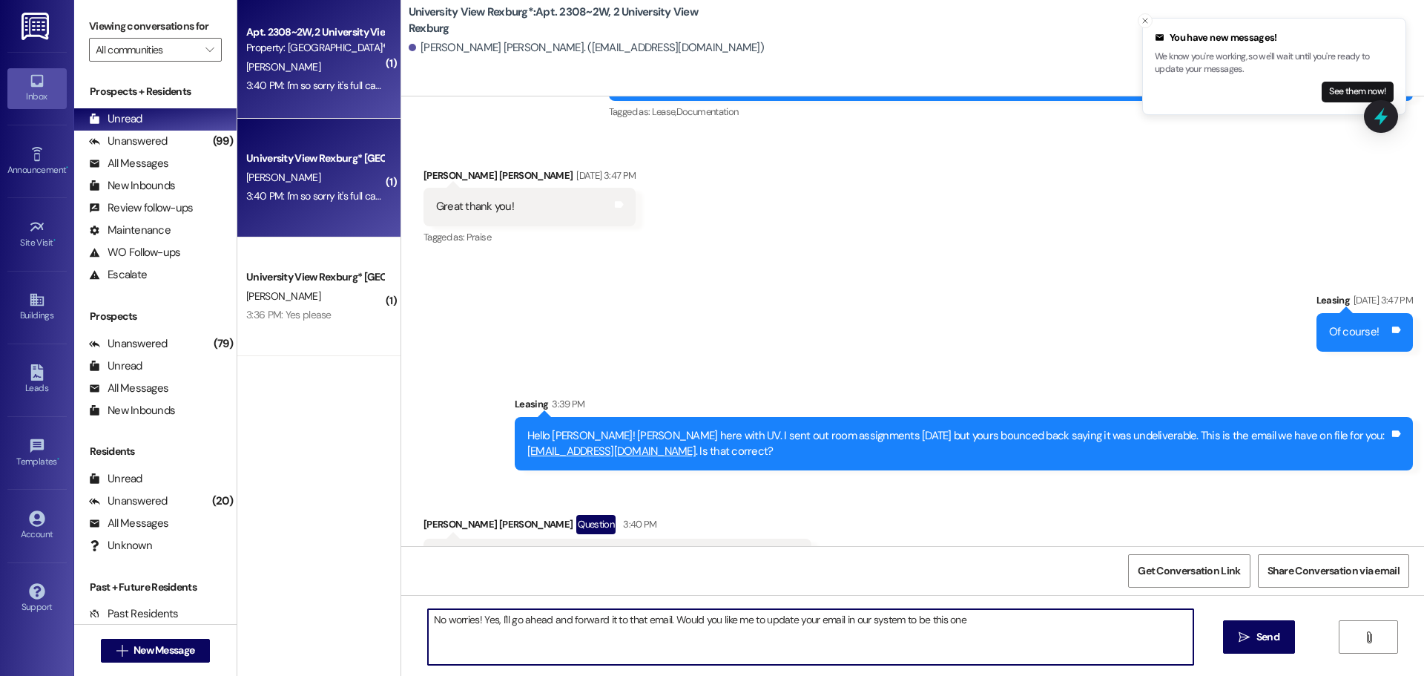
type textarea "No worries! Yes, I'll go ahead and forward it to that email. Would you like me …"
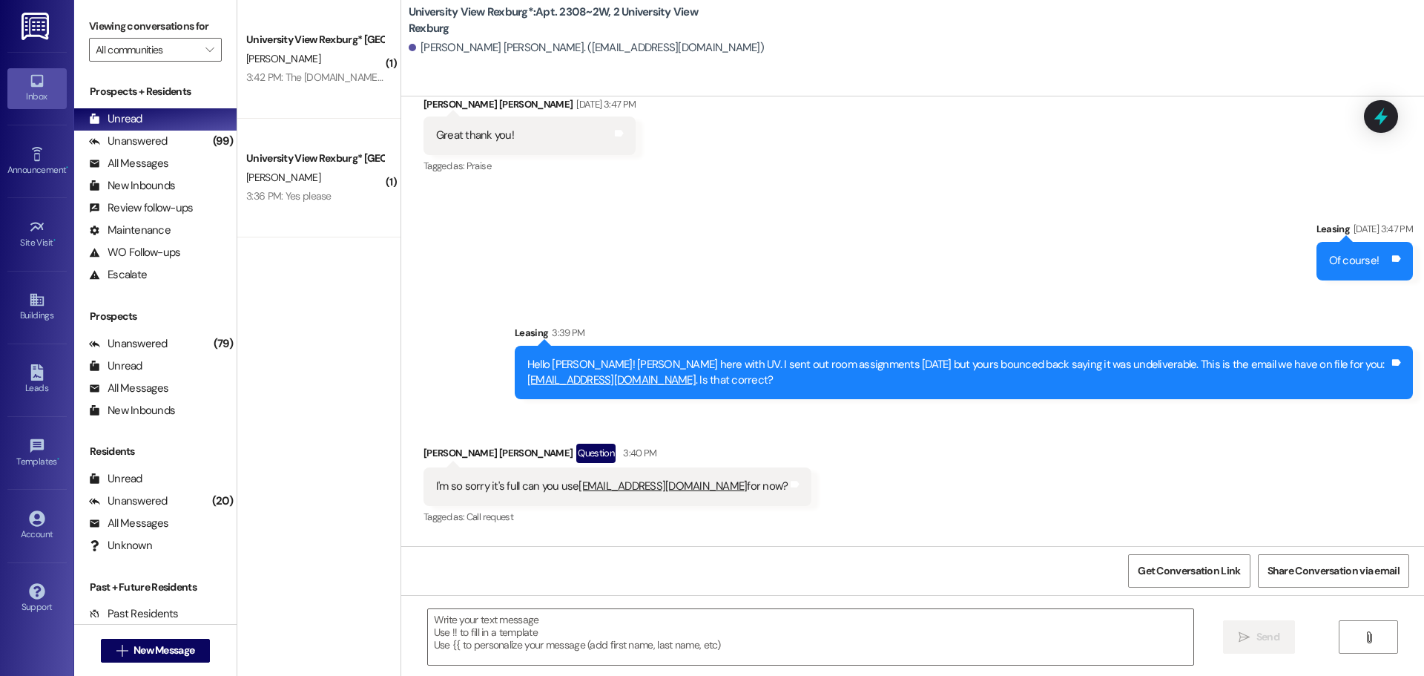
scroll to position [16843, 0]
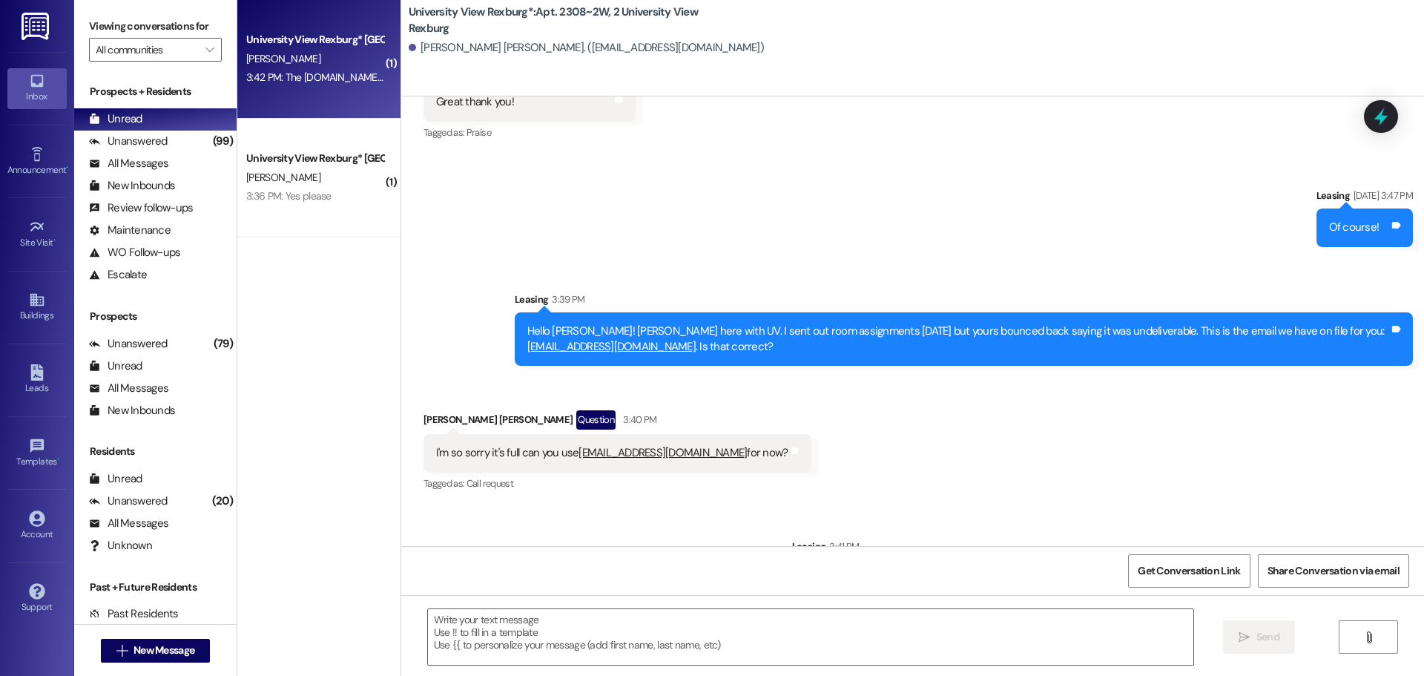
click at [306, 70] on div "3:42 PM: The [DOMAIN_NAME] at the end is spelled wrong, sorry about that! 3:42 …" at bounding box center [410, 76] width 329 height 13
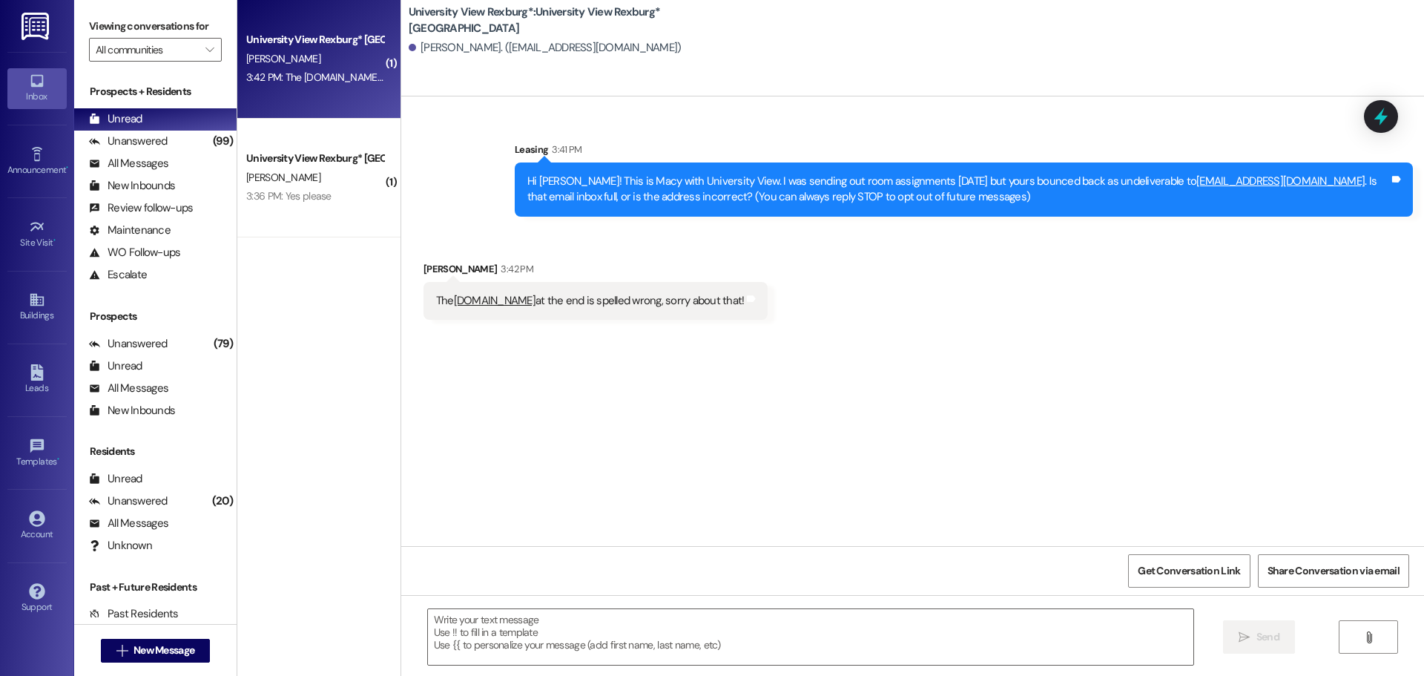
scroll to position [0, 0]
click at [663, 627] on textarea at bounding box center [810, 637] width 765 height 56
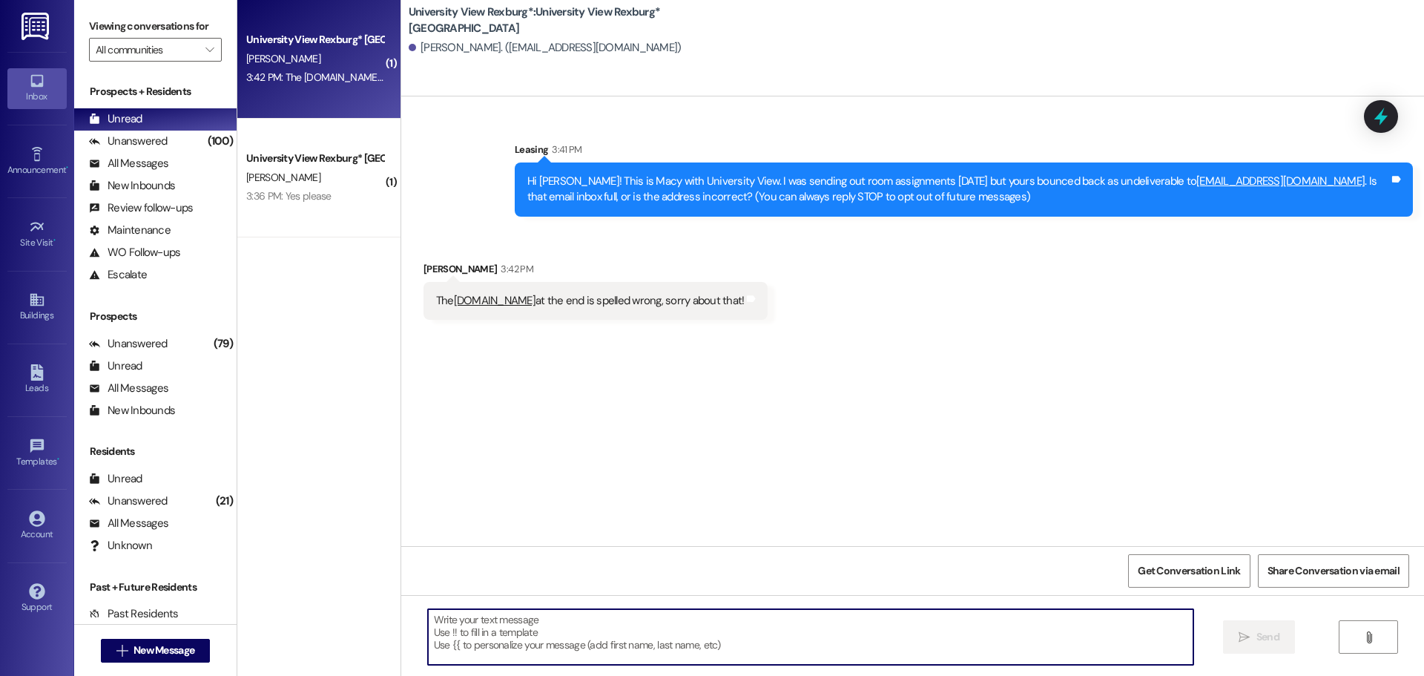
click at [786, 653] on textarea at bounding box center [810, 637] width 765 height 56
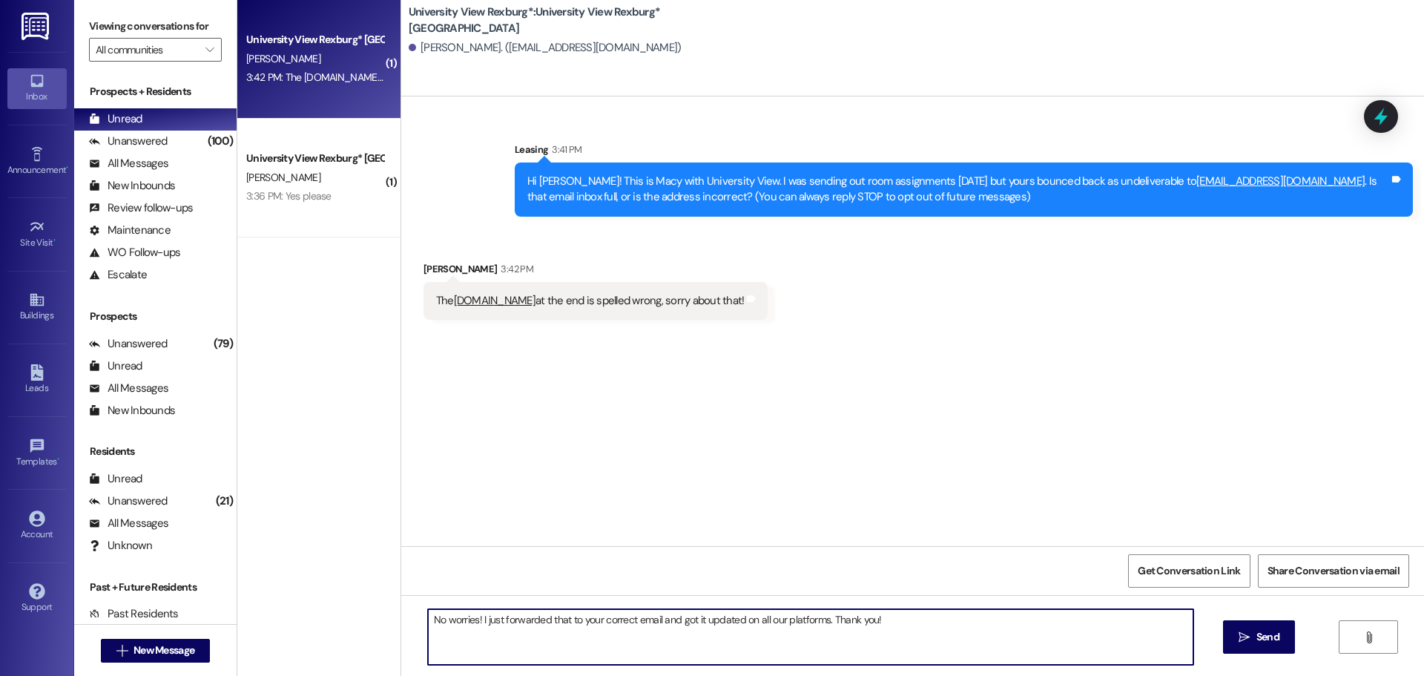
type textarea "No worries! I just forwarded that to your correct email and got it updated on a…"
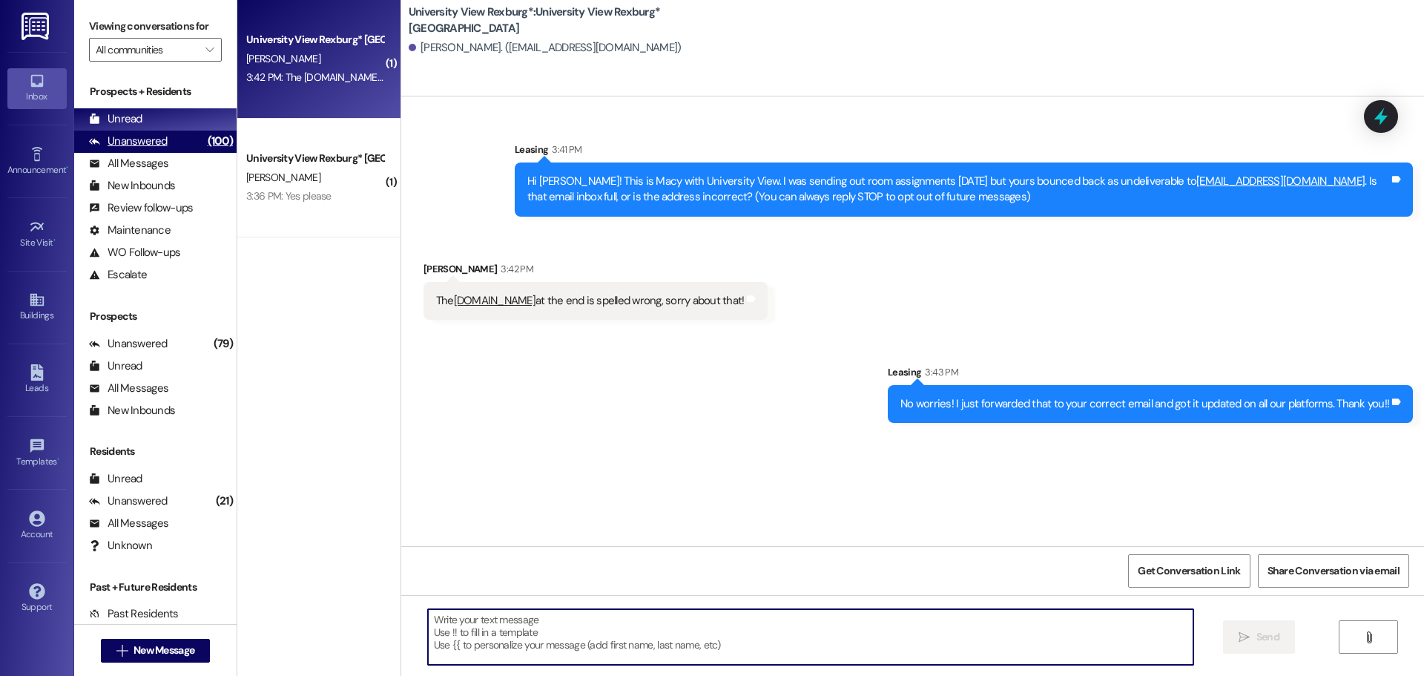
click at [172, 139] on div "Unanswered (100)" at bounding box center [155, 142] width 162 height 22
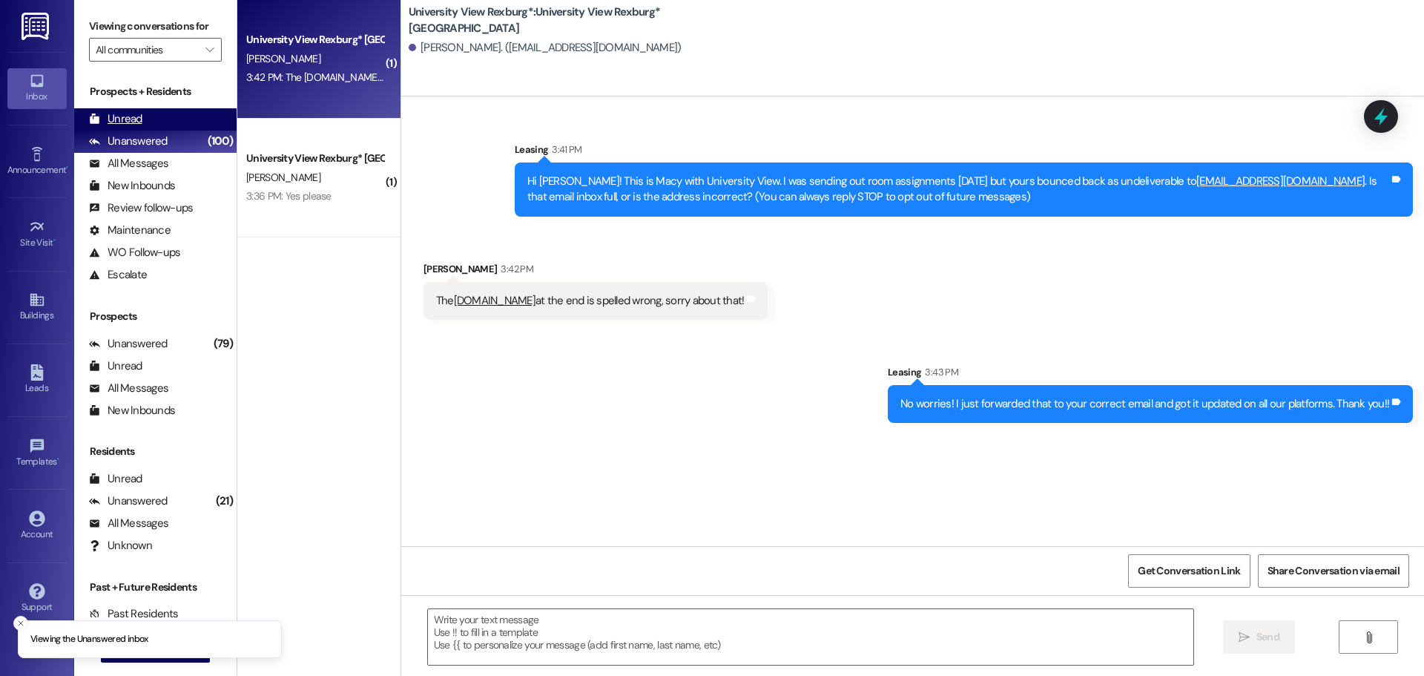
click at [165, 116] on div "Unread (0)" at bounding box center [155, 119] width 162 height 22
